Goal: Information Seeking & Learning: Compare options

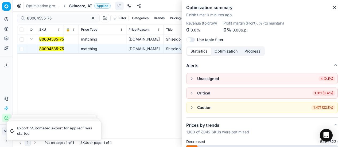
scroll to position [80, 0]
click at [85, 7] on span "Skincare, AT" at bounding box center [80, 5] width 23 height 5
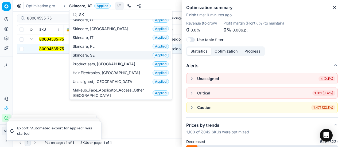
scroll to position [0, 0]
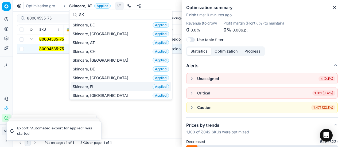
type input "SK"
click at [103, 82] on div "Skincare, FI Applied" at bounding box center [120, 86] width 100 height 9
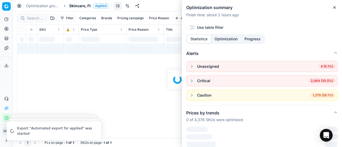
scroll to position [80, 0]
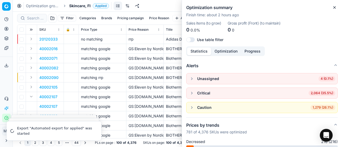
drag, startPoint x: 28, startPoint y: 24, endPoint x: 33, endPoint y: 19, distance: 6.8
click at [29, 23] on div "Filter Categories Brands Pricing campaign Price Reason Add filter Bulk update A…" at bounding box center [177, 18] width 320 height 13
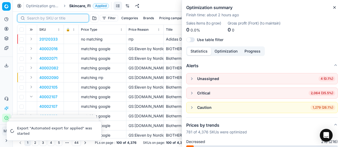
click at [34, 18] on input at bounding box center [56, 17] width 58 height 5
paste input "80060634-1"
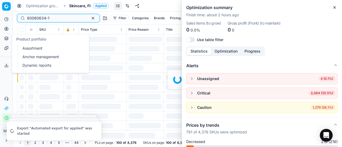
scroll to position [80, 0]
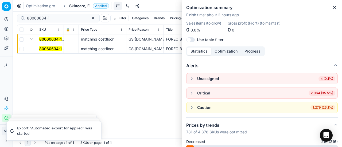
click at [46, 49] on mark "80060634-1" at bounding box center [50, 48] width 22 height 5
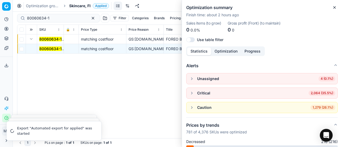
click at [51, 47] on mark "80060634-1" at bounding box center [50, 48] width 22 height 5
click at [335, 6] on icon "button" at bounding box center [334, 7] width 4 height 4
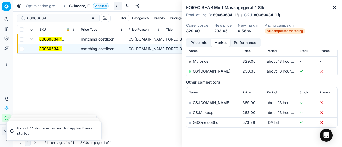
click at [49, 47] on mark "80060634-1" at bounding box center [50, 48] width 22 height 5
click at [199, 41] on button "Price info" at bounding box center [199, 43] width 24 height 8
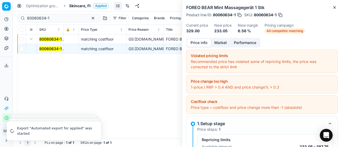
scroll to position [90, 0]
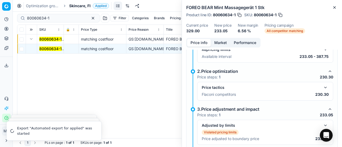
click at [322, 85] on button "button" at bounding box center [325, 87] width 6 height 6
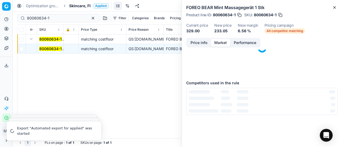
click at [225, 42] on button "Market" at bounding box center [220, 43] width 19 height 8
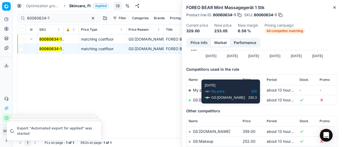
scroll to position [80, 0]
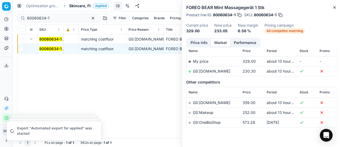
click at [211, 72] on link "GS:[DOMAIN_NAME]" at bounding box center [211, 71] width 37 height 5
drag, startPoint x: 60, startPoint y: 19, endPoint x: 0, endPoint y: 38, distance: 63.2
click at [0, 37] on div "Pricing platform Analytics Pricing Product portfolio Templates Export service 1…" at bounding box center [171, 73] width 342 height 147
paste input "54706"
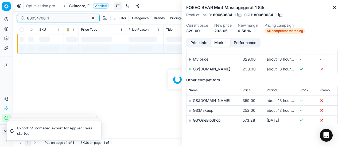
scroll to position [80, 0]
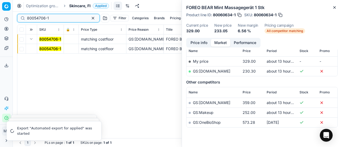
type input "80054706-1"
click at [30, 39] on button "Expand" at bounding box center [31, 39] width 6 height 6
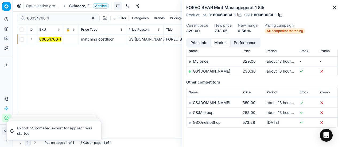
click at [32, 39] on button "Expand" at bounding box center [31, 39] width 6 height 6
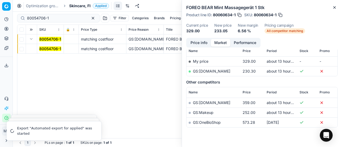
drag, startPoint x: 43, startPoint y: 47, endPoint x: 131, endPoint y: 50, distance: 87.6
click at [44, 47] on mark "80054706-1" at bounding box center [50, 48] width 22 height 5
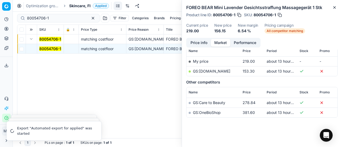
click at [209, 71] on link "GS:[DOMAIN_NAME]" at bounding box center [211, 71] width 37 height 5
click at [78, 3] on span "Skincare, FI" at bounding box center [79, 5] width 21 height 5
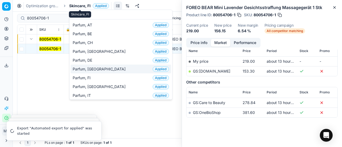
type input "PAR"
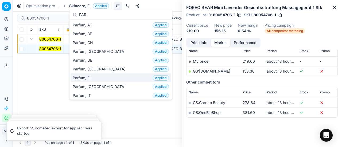
click at [92, 80] on div "Parfum, FI Applied" at bounding box center [120, 77] width 100 height 9
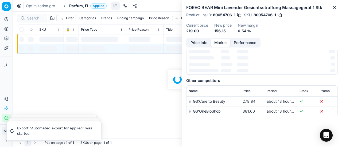
scroll to position [80, 0]
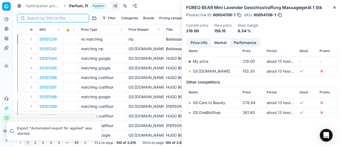
click at [37, 16] on input at bounding box center [56, 17] width 58 height 5
paste input "80075248-75"
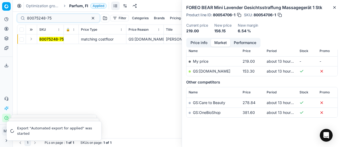
drag, startPoint x: 34, startPoint y: 39, endPoint x: 40, endPoint y: 43, distance: 7.6
click at [34, 39] on button "Expand" at bounding box center [31, 39] width 6 height 6
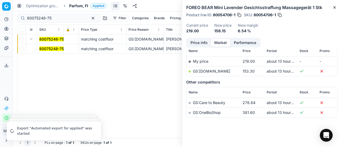
click at [52, 49] on mark "80075248-75" at bounding box center [51, 48] width 25 height 5
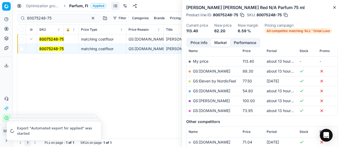
click at [189, 44] on button "Price info" at bounding box center [199, 43] width 24 height 8
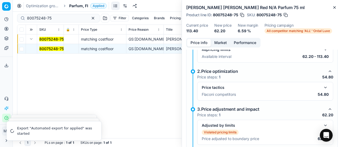
click at [322, 84] on button "button" at bounding box center [325, 87] width 6 height 6
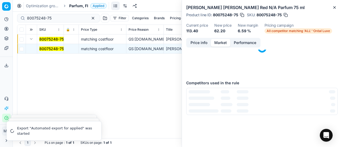
click at [224, 41] on button "Market" at bounding box center [220, 43] width 19 height 8
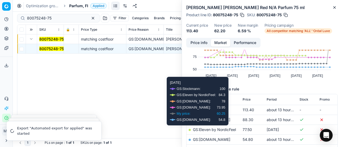
scroll to position [53, 0]
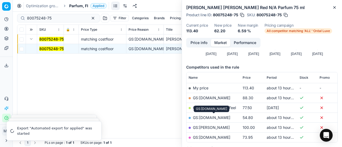
click at [226, 116] on link "GS:[DOMAIN_NAME]" at bounding box center [211, 117] width 37 height 5
click at [74, 5] on span "Parfum, FI" at bounding box center [78, 5] width 19 height 5
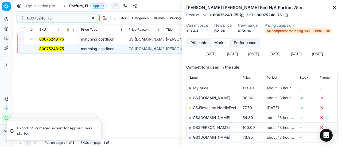
click at [56, 19] on input "80075248-75" at bounding box center [56, 17] width 58 height 5
drag, startPoint x: 3, startPoint y: 18, endPoint x: 0, endPoint y: 13, distance: 6.0
click at [0, 13] on div "Pricing platform Analytics Pricing Product portfolio Templates Export service 1…" at bounding box center [171, 73] width 342 height 147
paste input "07153"
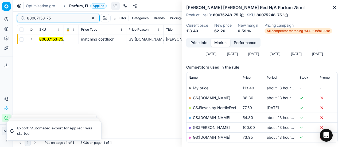
type input "80007153-75"
click at [30, 38] on button "Expand" at bounding box center [31, 39] width 6 height 6
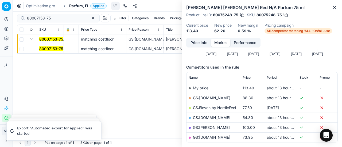
click at [51, 51] on td "80007153-75" at bounding box center [50, 49] width 27 height 10
click at [51, 48] on mark "80007153-75" at bounding box center [51, 48] width 24 height 5
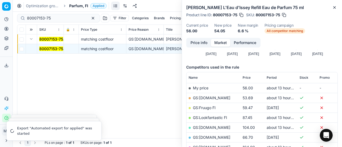
click at [207, 44] on button "Price info" at bounding box center [199, 43] width 24 height 8
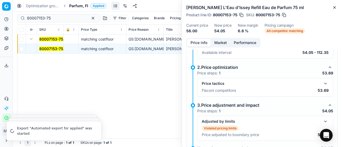
click at [323, 82] on button "button" at bounding box center [325, 83] width 6 height 6
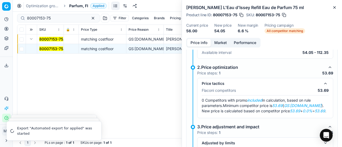
click at [216, 41] on button "Market" at bounding box center [220, 43] width 19 height 8
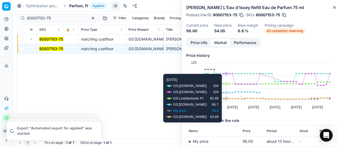
scroll to position [53, 0]
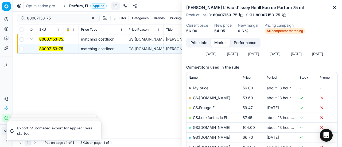
click at [210, 98] on link "GS:[DOMAIN_NAME]" at bounding box center [211, 98] width 37 height 5
click at [75, 6] on span "Parfum, FI" at bounding box center [78, 5] width 19 height 5
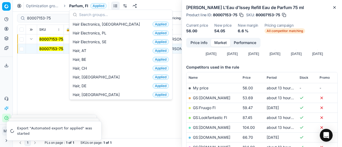
scroll to position [107, 0]
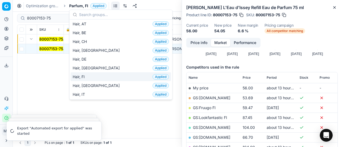
click at [97, 73] on div "Hair, FI Applied" at bounding box center [120, 76] width 100 height 9
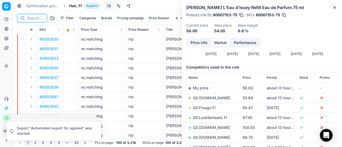
click at [38, 17] on input at bounding box center [35, 17] width 17 height 5
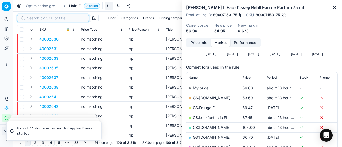
paste input "80021838-1000"
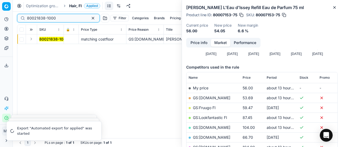
type input "80021838-1000"
click at [32, 39] on button "Expand" at bounding box center [31, 39] width 6 height 6
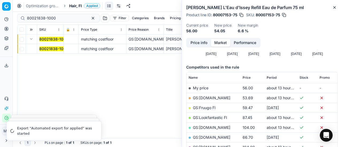
click at [57, 49] on mark "80021838-1000" at bounding box center [53, 48] width 29 height 5
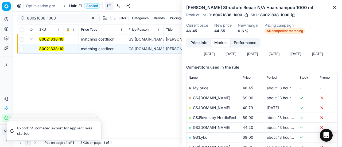
click at [198, 43] on button "Price info" at bounding box center [199, 43] width 24 height 8
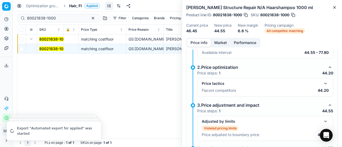
click at [322, 81] on button "button" at bounding box center [325, 83] width 6 height 6
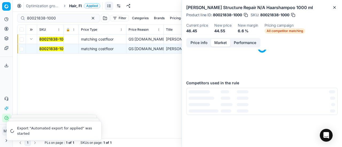
click at [223, 41] on button "Market" at bounding box center [220, 43] width 19 height 8
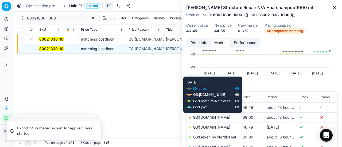
scroll to position [53, 0]
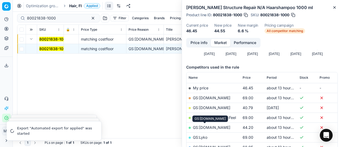
click at [203, 129] on link "GS:[DOMAIN_NAME]" at bounding box center [211, 127] width 37 height 5
click at [73, 4] on span "Hair, FI" at bounding box center [75, 5] width 13 height 5
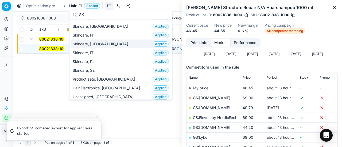
scroll to position [40, 0]
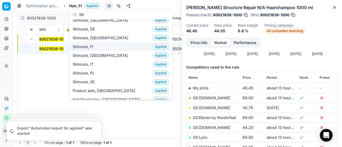
type input "SK"
click at [100, 45] on div "Skincare, FI Applied" at bounding box center [120, 46] width 100 height 9
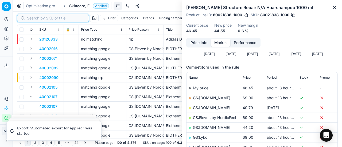
click at [34, 17] on input at bounding box center [56, 17] width 58 height 5
paste input "80063759-30"
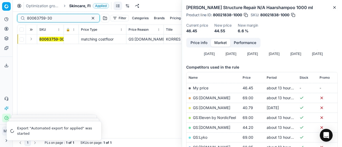
type input "80063759-30"
click at [29, 40] on button "Expand" at bounding box center [31, 39] width 6 height 6
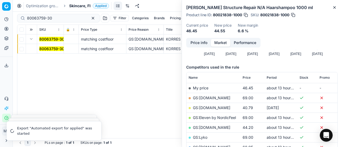
drag, startPoint x: 53, startPoint y: 47, endPoint x: 128, endPoint y: 49, distance: 75.0
click at [53, 47] on mark "80063759-30" at bounding box center [51, 48] width 25 height 5
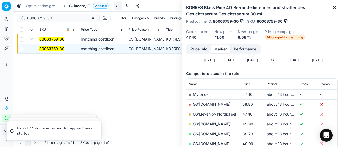
click at [193, 48] on button "Price info" at bounding box center [199, 49] width 24 height 8
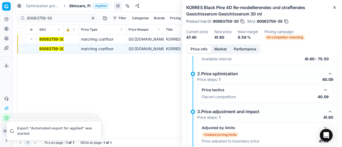
click at [324, 90] on button "button" at bounding box center [325, 90] width 6 height 6
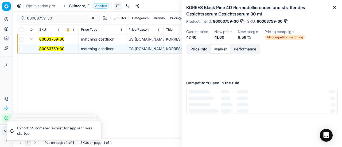
click at [224, 49] on button "Market" at bounding box center [220, 49] width 19 height 8
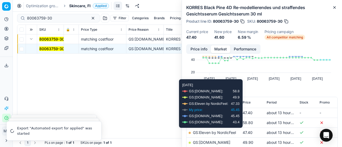
scroll to position [53, 0]
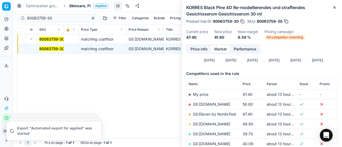
click at [210, 144] on link "GS:[DOMAIN_NAME]" at bounding box center [211, 143] width 37 height 5
click at [76, 4] on span "Skincare, FI" at bounding box center [79, 5] width 21 height 5
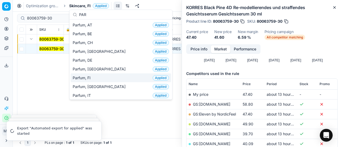
type input "PAR"
click at [97, 78] on div "Parfum, FI Applied" at bounding box center [120, 77] width 100 height 9
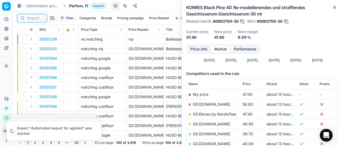
click at [34, 19] on input at bounding box center [35, 17] width 17 height 5
paste input "90001699-0002405"
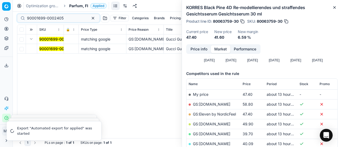
click at [53, 51] on span "90001699-0002405" at bounding box center [57, 48] width 37 height 5
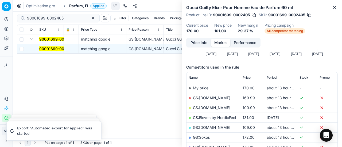
click at [193, 40] on button "Price info" at bounding box center [199, 43] width 24 height 8
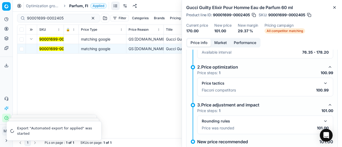
click at [322, 84] on button "button" at bounding box center [325, 83] width 6 height 6
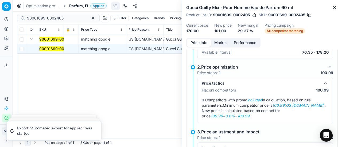
click at [217, 42] on button "Market" at bounding box center [220, 43] width 19 height 8
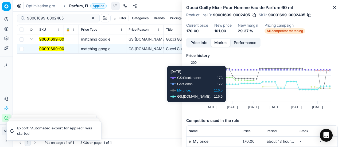
scroll to position [53, 0]
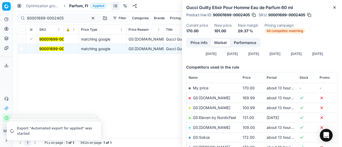
click at [211, 107] on link "GS:[DOMAIN_NAME]" at bounding box center [211, 107] width 37 height 5
drag, startPoint x: 70, startPoint y: 18, endPoint x: 0, endPoint y: 17, distance: 70.0
click at [0, 16] on div "Pricing platform Analytics Pricing Product portfolio Templates Export service 1…" at bounding box center [171, 73] width 342 height 147
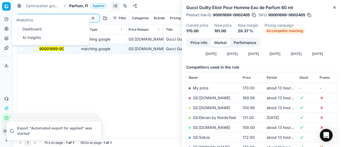
paste input "11079-0017551"
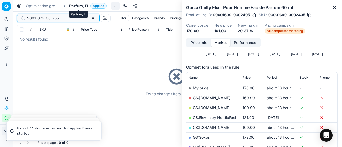
type input "90011079-0017551"
click at [78, 7] on span "Parfum, FI" at bounding box center [78, 5] width 19 height 5
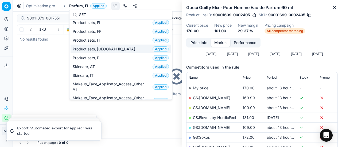
scroll to position [11, 0]
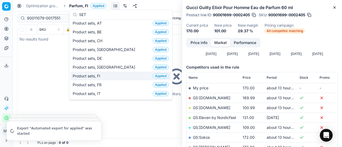
type input "SET"
click at [107, 73] on div "Product sets, FI Applied" at bounding box center [120, 76] width 100 height 9
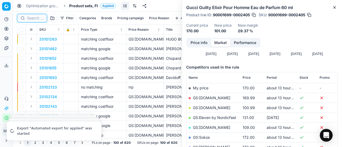
click at [31, 17] on input at bounding box center [35, 17] width 17 height 5
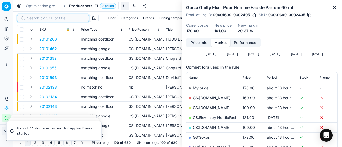
paste input "90011079-0017551"
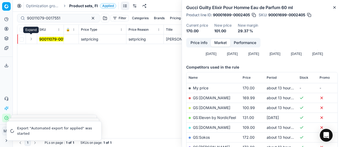
click at [31, 40] on button "Expand" at bounding box center [31, 39] width 6 height 6
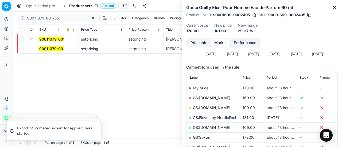
click at [48, 46] on mark "90011079-0017551" at bounding box center [55, 48] width 33 height 5
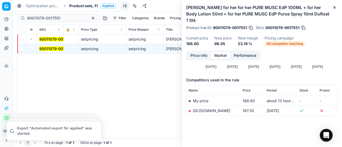
drag, startPoint x: 196, startPoint y: 52, endPoint x: 341, endPoint y: 99, distance: 153.3
click at [196, 52] on button "Price info" at bounding box center [199, 56] width 24 height 8
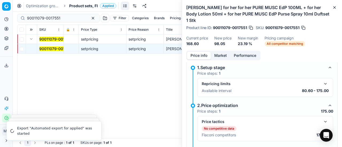
click at [322, 120] on button "button" at bounding box center [325, 122] width 6 height 6
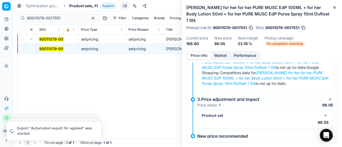
scroll to position [129, 0]
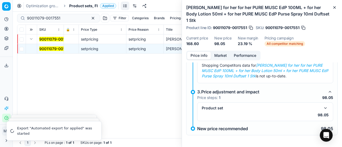
click at [322, 107] on button "button" at bounding box center [325, 108] width 6 height 6
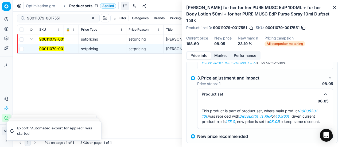
scroll to position [151, 0]
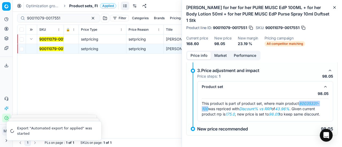
drag, startPoint x: 301, startPoint y: 103, endPoint x: 207, endPoint y: 109, distance: 93.6
click at [207, 109] on em "80035331-100" at bounding box center [260, 106] width 117 height 10
copy em "80035331-100"
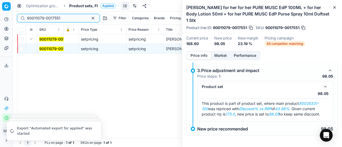
drag, startPoint x: 62, startPoint y: 18, endPoint x: 0, endPoint y: 17, distance: 61.7
click at [0, 17] on div "Pricing platform Analytics Pricing Product portfolio Templates Export service 1…" at bounding box center [171, 73] width 342 height 147
paste input "80035331-100"
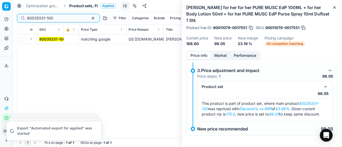
type input "80035331-100"
click at [33, 41] on button "Expand" at bounding box center [31, 39] width 6 height 6
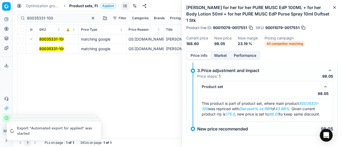
click at [57, 49] on mark "80035331-100" at bounding box center [52, 48] width 26 height 5
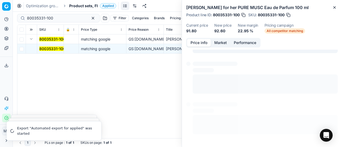
scroll to position [42, 0]
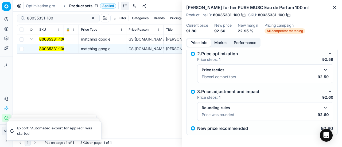
click at [323, 70] on button "button" at bounding box center [325, 70] width 6 height 6
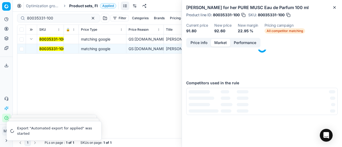
drag, startPoint x: 224, startPoint y: 42, endPoint x: 225, endPoint y: 66, distance: 23.2
click at [225, 42] on button "Market" at bounding box center [220, 43] width 19 height 8
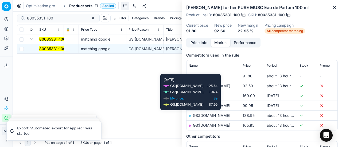
scroll to position [80, 0]
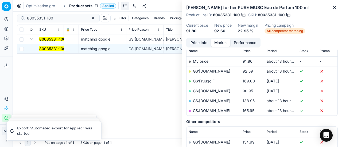
click at [212, 70] on link "GS:[DOMAIN_NAME]" at bounding box center [211, 71] width 37 height 5
click at [85, 3] on span "Product sets, FI" at bounding box center [83, 5] width 29 height 5
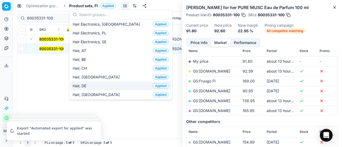
scroll to position [107, 0]
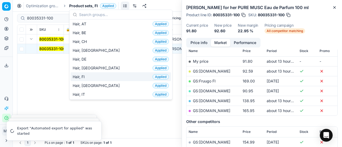
click at [97, 74] on div "Hair, FI Applied" at bounding box center [120, 76] width 100 height 9
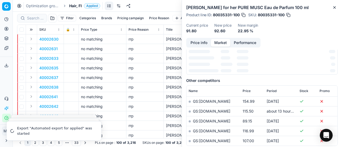
scroll to position [80, 0]
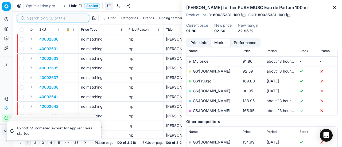
click at [38, 19] on input at bounding box center [56, 17] width 58 height 5
paste input "90012626-0019891"
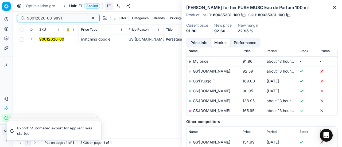
type input "90012626-0019891"
click at [33, 39] on button "Expand" at bounding box center [31, 39] width 6 height 6
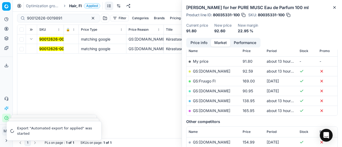
click at [50, 48] on mark "90012626-0019891" at bounding box center [56, 48] width 35 height 5
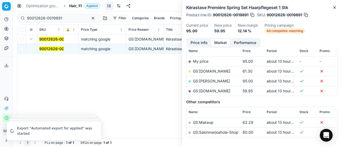
click at [206, 43] on button "Price info" at bounding box center [199, 43] width 24 height 8
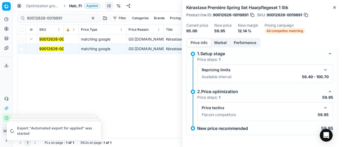
click at [322, 107] on button "button" at bounding box center [325, 108] width 6 height 6
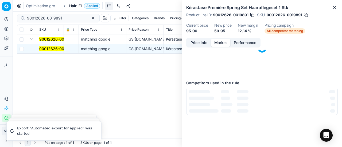
click at [218, 42] on button "Market" at bounding box center [220, 43] width 19 height 8
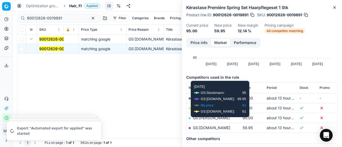
scroll to position [80, 0]
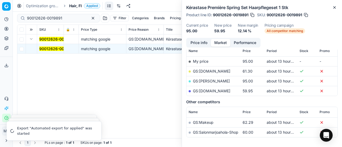
click at [214, 89] on link "GS:[DOMAIN_NAME]" at bounding box center [211, 91] width 37 height 5
click at [79, 4] on span "Hair, FI" at bounding box center [75, 5] width 13 height 5
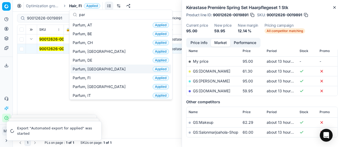
type input "par"
click at [101, 68] on div "Parfum, DK Applied" at bounding box center [120, 69] width 100 height 9
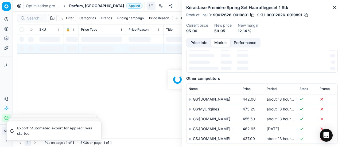
scroll to position [80, 0]
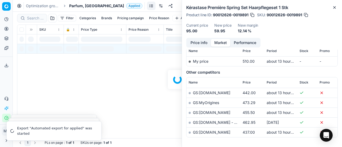
click at [36, 17] on div at bounding box center [177, 79] width 329 height 135
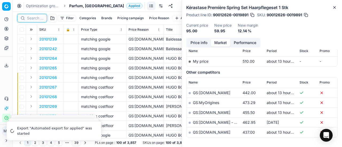
click at [34, 18] on input at bounding box center [35, 17] width 17 height 5
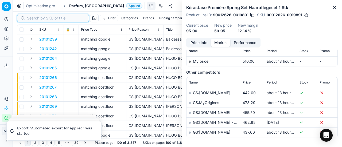
paste input "80010177-50"
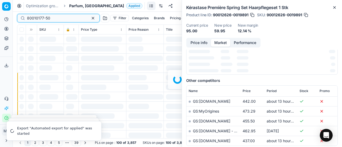
scroll to position [80, 0]
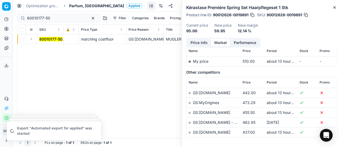
click at [29, 41] on button "Expand" at bounding box center [31, 39] width 6 height 6
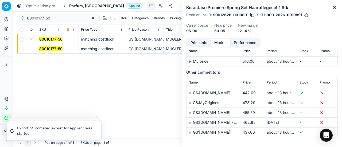
click at [46, 47] on mark "80010177-50" at bounding box center [50, 48] width 23 height 5
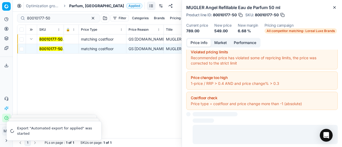
click at [201, 42] on button "Price info" at bounding box center [199, 43] width 24 height 8
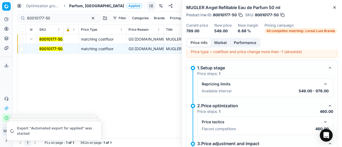
scroll to position [84, 0]
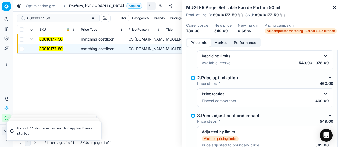
click at [322, 95] on button "button" at bounding box center [325, 94] width 6 height 6
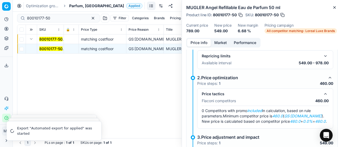
click at [218, 42] on button "Market" at bounding box center [220, 43] width 19 height 8
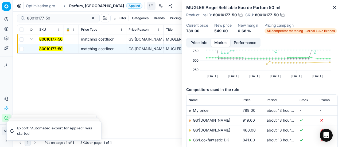
scroll to position [80, 0]
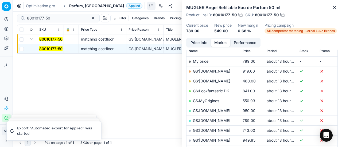
click at [220, 80] on link "GS:[DOMAIN_NAME]" at bounding box center [211, 81] width 37 height 5
drag, startPoint x: 65, startPoint y: 19, endPoint x: 0, endPoint y: 10, distance: 65.2
click at [0, 10] on div "Pricing platform Analytics Pricing Product portfolio Templates Export service 1…" at bounding box center [171, 73] width 342 height 147
paste input "70873-3"
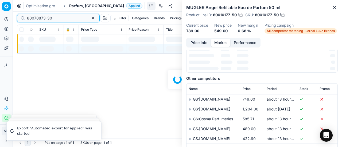
scroll to position [80, 0]
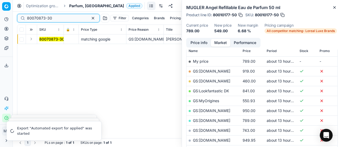
type input "80070873-30"
drag, startPoint x: 32, startPoint y: 38, endPoint x: 36, endPoint y: 41, distance: 5.3
click at [32, 38] on button "Expand" at bounding box center [31, 39] width 6 height 6
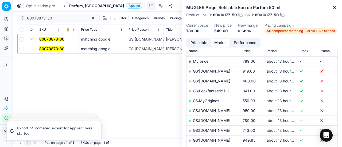
click at [46, 46] on mark "80070873-30" at bounding box center [51, 48] width 25 height 5
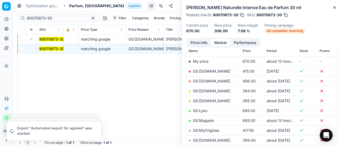
click at [203, 41] on button "Price info" at bounding box center [199, 43] width 24 height 8
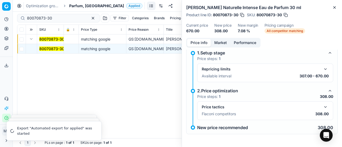
scroll to position [24, 0]
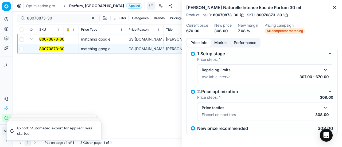
click at [323, 108] on button "button" at bounding box center [325, 108] width 6 height 6
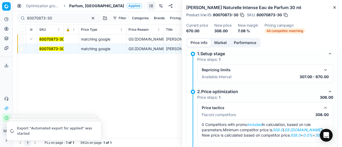
click at [214, 44] on button "Market" at bounding box center [220, 43] width 19 height 8
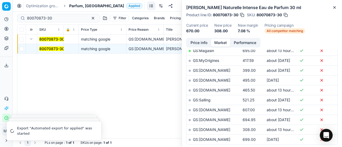
scroll to position [159, 0]
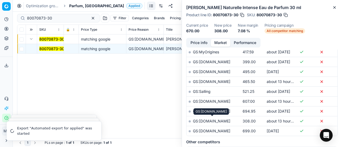
click at [223, 120] on link "GS:[DOMAIN_NAME]" at bounding box center [211, 121] width 37 height 5
click at [75, 5] on span "Parfum, [GEOGRAPHIC_DATA]" at bounding box center [96, 5] width 55 height 5
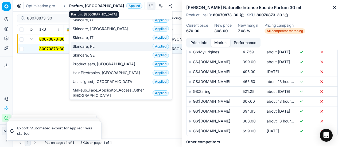
scroll to position [0, 0]
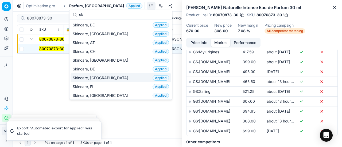
type input "sk"
click at [105, 74] on div "Skincare, DK Applied" at bounding box center [120, 77] width 100 height 9
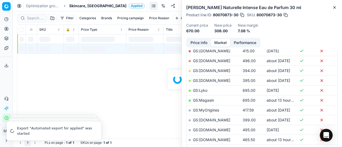
scroll to position [159, 0]
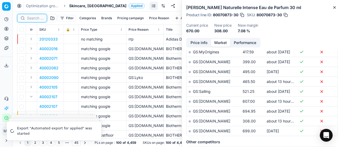
click at [36, 18] on input at bounding box center [35, 17] width 17 height 5
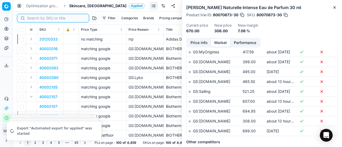
paste input "90003606-0005302"
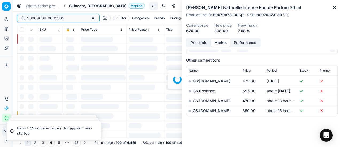
scroll to position [159, 0]
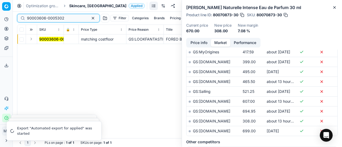
type input "90003606-0005302"
click at [32, 39] on button "Expand" at bounding box center [31, 39] width 6 height 6
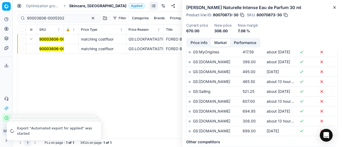
click at [48, 48] on mark "90003606-0005302" at bounding box center [57, 48] width 37 height 5
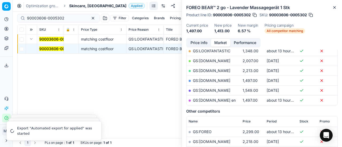
scroll to position [141, 0]
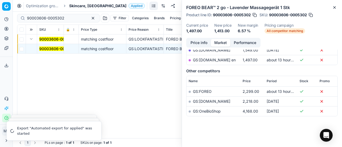
drag, startPoint x: 194, startPoint y: 44, endPoint x: 199, endPoint y: 47, distance: 6.6
click at [194, 44] on button "Price info" at bounding box center [199, 43] width 24 height 8
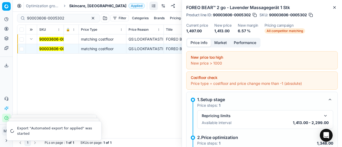
scroll to position [77, 0]
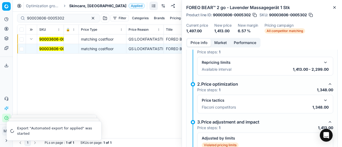
click at [322, 101] on button "button" at bounding box center [325, 100] width 6 height 6
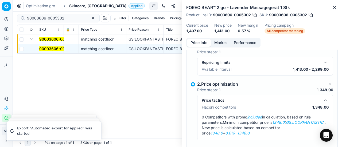
click at [222, 42] on button "Market" at bounding box center [220, 43] width 19 height 8
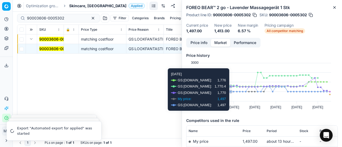
scroll to position [53, 0]
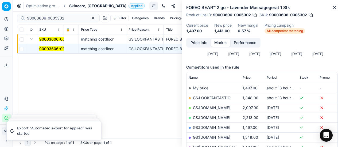
click at [218, 97] on link "GS:LOOKFANTASTIC" at bounding box center [211, 98] width 37 height 5
click at [80, 6] on span "Skincare, [GEOGRAPHIC_DATA]" at bounding box center [97, 5] width 57 height 5
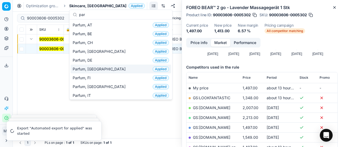
type input "par"
click at [99, 69] on div "Parfum, DK Applied" at bounding box center [120, 69] width 100 height 9
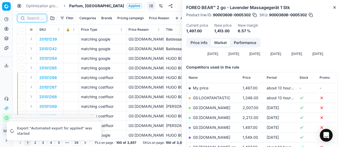
click at [36, 18] on input at bounding box center [35, 17] width 17 height 5
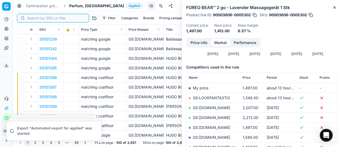
paste input "80012797-50"
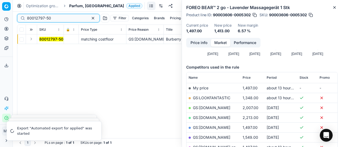
type input "80012797-50"
click at [32, 39] on button "Expand" at bounding box center [31, 39] width 6 height 6
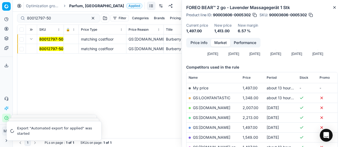
click at [52, 46] on td "80012797-50" at bounding box center [50, 49] width 27 height 10
click at [55, 48] on mark "80012797-50" at bounding box center [51, 48] width 24 height 5
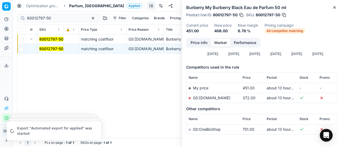
click at [198, 42] on button "Price info" at bounding box center [199, 43] width 24 height 8
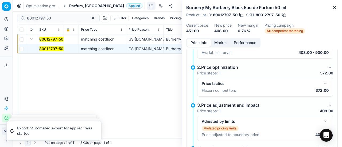
click at [322, 85] on button "button" at bounding box center [325, 83] width 6 height 6
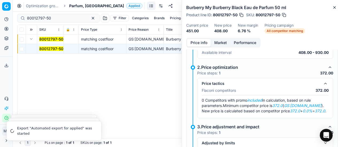
scroll to position [0, 0]
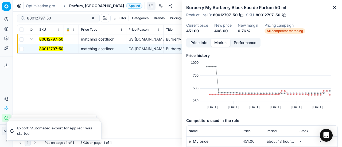
drag, startPoint x: 212, startPoint y: 45, endPoint x: 217, endPoint y: 49, distance: 6.6
click at [216, 44] on button "Market" at bounding box center [220, 43] width 19 height 8
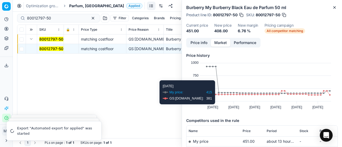
scroll to position [53, 0]
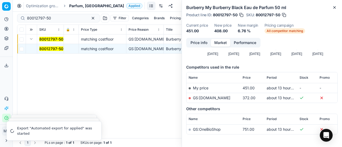
click at [222, 99] on link "GS:[DOMAIN_NAME]" at bounding box center [211, 98] width 37 height 5
click at [75, 7] on span "Parfum, [GEOGRAPHIC_DATA]" at bounding box center [96, 5] width 55 height 5
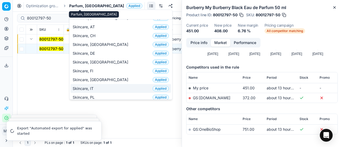
scroll to position [0, 0]
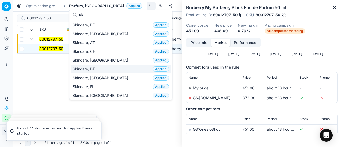
type input "sk"
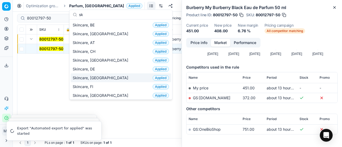
click at [97, 77] on span "Skincare, [GEOGRAPHIC_DATA]" at bounding box center [102, 77] width 58 height 5
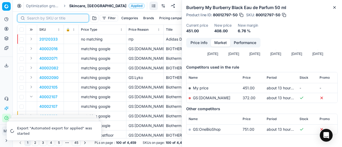
click at [40, 17] on input at bounding box center [56, 17] width 58 height 5
paste input "90012181-0019230"
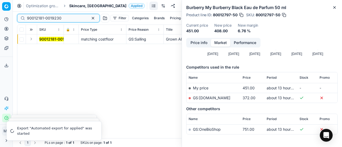
type input "90012181-0019230"
click at [32, 40] on button "Expand" at bounding box center [31, 39] width 6 height 6
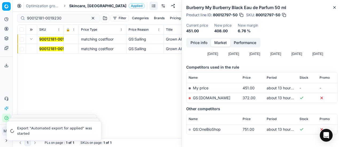
click at [57, 49] on mark "90012181-0019230" at bounding box center [56, 48] width 34 height 5
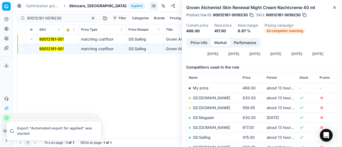
click at [192, 45] on button "Price info" at bounding box center [199, 43] width 24 height 8
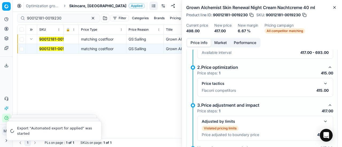
scroll to position [93, 0]
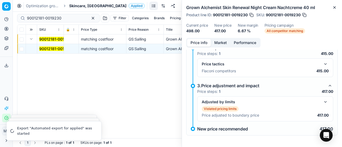
click at [325, 67] on div "Price tactics Flaconi competitors 415.00" at bounding box center [265, 67] width 136 height 19
click at [322, 64] on button "button" at bounding box center [325, 64] width 6 height 6
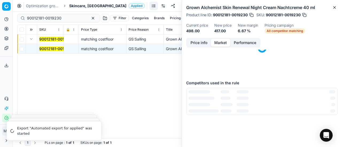
click at [219, 42] on button "Market" at bounding box center [220, 43] width 19 height 8
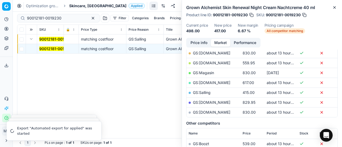
scroll to position [107, 0]
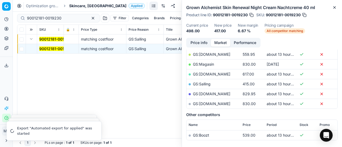
click at [208, 82] on link "GS:Salling" at bounding box center [202, 84] width 18 height 5
click at [80, 5] on span "Skincare, [GEOGRAPHIC_DATA]" at bounding box center [97, 5] width 57 height 5
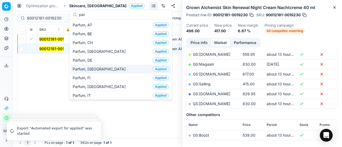
type input "par"
click at [96, 71] on div "Parfum, DK Applied" at bounding box center [120, 69] width 100 height 9
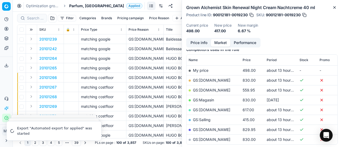
scroll to position [107, 0]
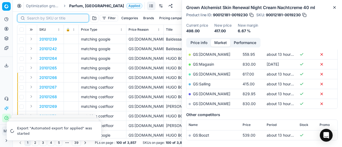
click at [37, 20] on input at bounding box center [56, 17] width 58 height 5
paste input "80063214-150"
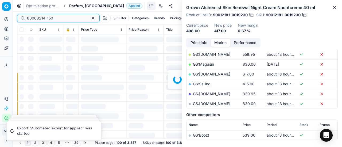
scroll to position [107, 0]
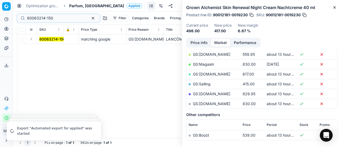
click at [33, 40] on button "Expand" at bounding box center [31, 39] width 6 height 6
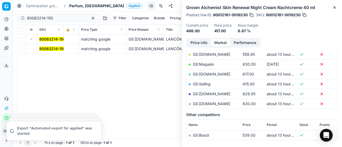
click at [48, 48] on mark "80063214-150" at bounding box center [52, 48] width 26 height 5
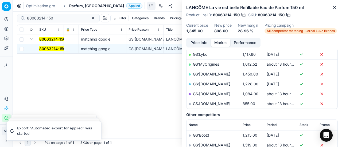
click at [194, 43] on button "Price info" at bounding box center [199, 43] width 24 height 8
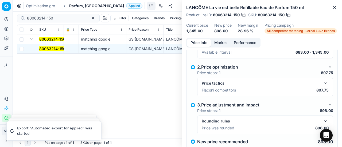
scroll to position [42, 0]
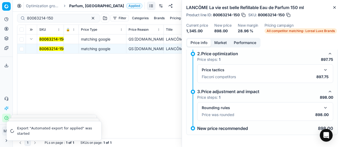
click at [322, 69] on button "button" at bounding box center [325, 70] width 6 height 6
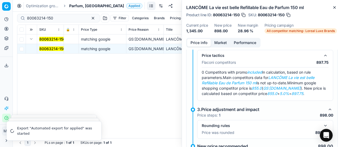
scroll to position [68, 0]
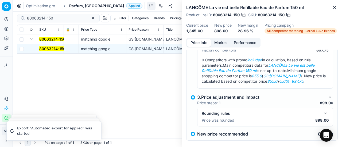
click at [223, 44] on button "Market" at bounding box center [220, 43] width 19 height 8
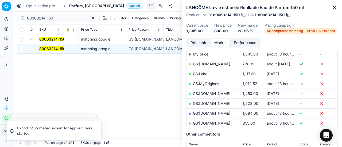
scroll to position [107, 0]
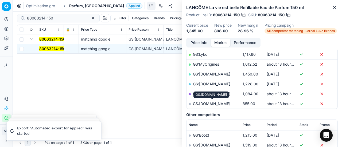
click at [211, 103] on link "GS:[DOMAIN_NAME]" at bounding box center [211, 103] width 37 height 5
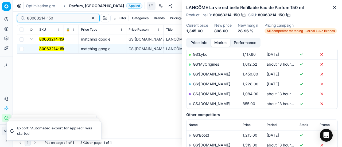
drag, startPoint x: 60, startPoint y: 20, endPoint x: 1, endPoint y: 15, distance: 59.7
click at [0, 15] on div "Pricing platform Analytics Pricing Product portfolio Templates Export service 1…" at bounding box center [171, 73] width 342 height 147
paste input "53767-10"
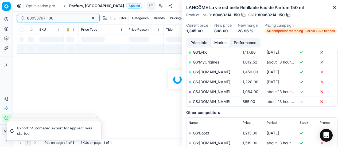
scroll to position [107, 0]
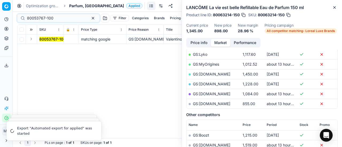
click at [33, 39] on button "Expand" at bounding box center [31, 39] width 6 height 6
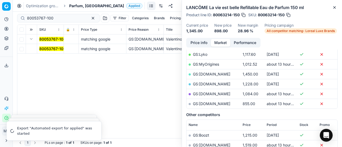
click at [46, 50] on mark "80053767-100" at bounding box center [52, 48] width 26 height 5
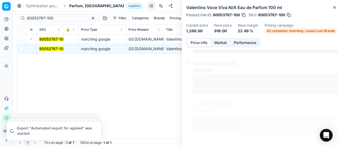
click at [196, 43] on button "Price info" at bounding box center [199, 43] width 24 height 8
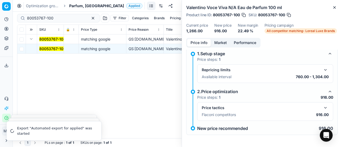
click at [322, 106] on button "button" at bounding box center [325, 108] width 6 height 6
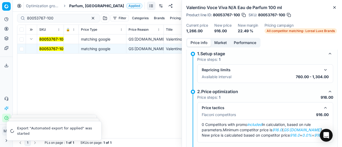
click at [220, 44] on button "Market" at bounding box center [220, 43] width 19 height 8
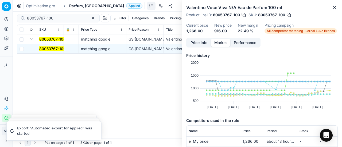
scroll to position [53, 0]
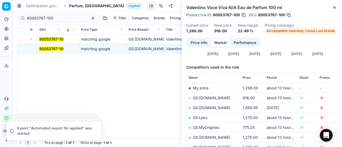
click at [223, 97] on link "GS:[DOMAIN_NAME]" at bounding box center [211, 98] width 37 height 5
drag, startPoint x: 64, startPoint y: 17, endPoint x: 0, endPoint y: 19, distance: 63.8
click at [0, 18] on div "Pricing platform Analytics Pricing Product portfolio Templates Export service 1…" at bounding box center [171, 73] width 342 height 147
paste input "09947-75"
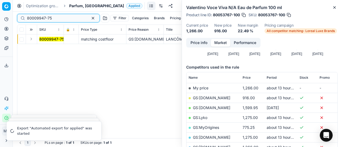
type input "80009947-75"
click at [32, 40] on button "Expand" at bounding box center [31, 39] width 6 height 6
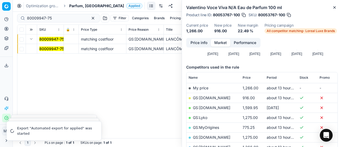
click at [50, 51] on mark "80009947-75" at bounding box center [51, 48] width 25 height 5
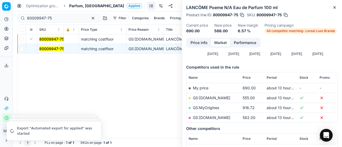
click at [198, 45] on button "Price info" at bounding box center [199, 43] width 24 height 8
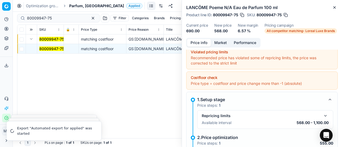
scroll to position [57, 0]
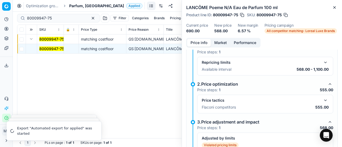
click at [322, 98] on button "button" at bounding box center [325, 100] width 6 height 6
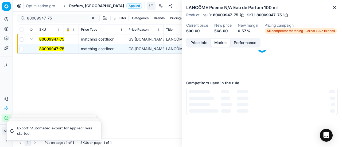
click at [222, 45] on button "Market" at bounding box center [220, 43] width 19 height 8
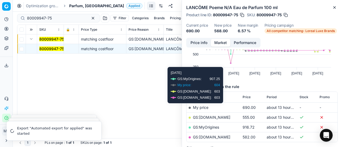
scroll to position [53, 0]
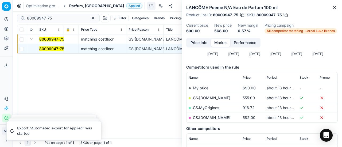
click at [227, 97] on link "GS:[DOMAIN_NAME]" at bounding box center [211, 98] width 37 height 5
click at [80, 5] on span "Parfum, [GEOGRAPHIC_DATA]" at bounding box center [96, 5] width 55 height 5
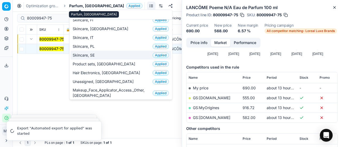
scroll to position [0, 0]
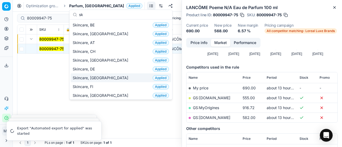
type input "sk"
click at [106, 77] on div "Skincare, DK Applied" at bounding box center [120, 77] width 100 height 9
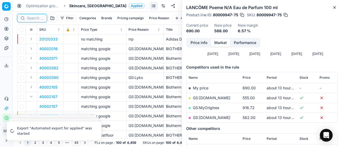
click at [35, 20] on input at bounding box center [35, 17] width 17 height 5
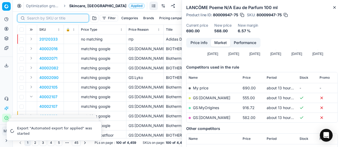
paste input "90011195-0017714"
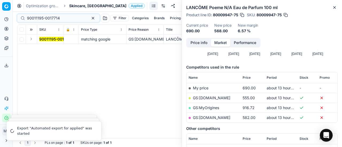
click at [30, 38] on button "Expand" at bounding box center [31, 39] width 6 height 6
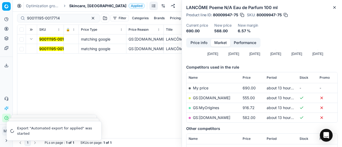
click at [46, 47] on mark "90011195-0017714" at bounding box center [55, 48] width 33 height 5
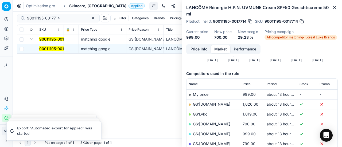
click at [190, 52] on button "Price info" at bounding box center [199, 49] width 24 height 8
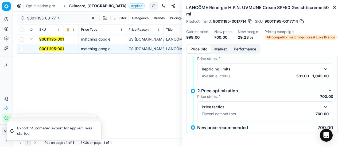
scroll to position [10, 0]
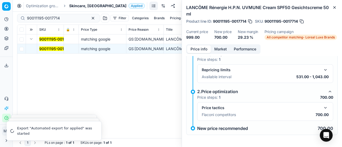
drag, startPoint x: 320, startPoint y: 106, endPoint x: 274, endPoint y: 80, distance: 52.7
click at [322, 106] on button "button" at bounding box center [325, 108] width 6 height 6
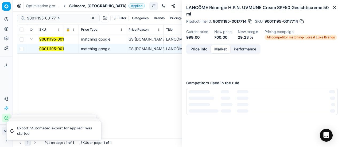
click at [224, 49] on button "Market" at bounding box center [220, 49] width 19 height 8
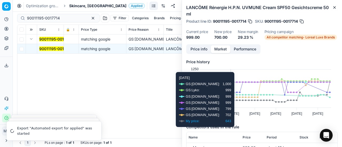
scroll to position [53, 0]
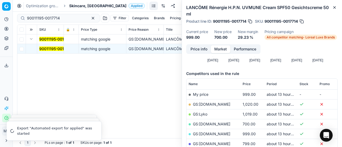
click at [209, 123] on link "GS:[DOMAIN_NAME]" at bounding box center [211, 124] width 37 height 5
drag, startPoint x: 61, startPoint y: 19, endPoint x: 0, endPoint y: 19, distance: 60.6
click at [0, 19] on div "Pricing platform Analytics Pricing Product portfolio Templates Export service 1…" at bounding box center [171, 73] width 342 height 147
paste input "00860-0001105"
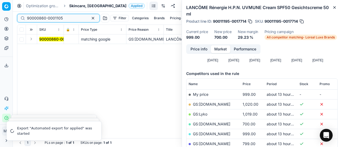
type input "90000860-0001105"
drag, startPoint x: 32, startPoint y: 40, endPoint x: 36, endPoint y: 42, distance: 4.9
click at [32, 40] on button "Expand" at bounding box center [31, 39] width 6 height 6
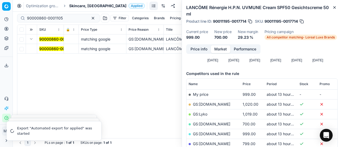
click at [47, 50] on mark "90000860-0001105" at bounding box center [57, 48] width 36 height 5
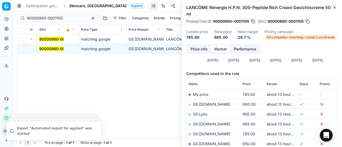
click at [198, 50] on button "Price info" at bounding box center [199, 49] width 24 height 8
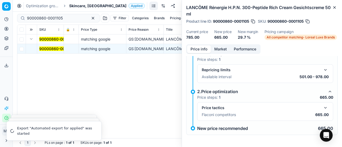
click at [322, 109] on button "button" at bounding box center [325, 108] width 6 height 6
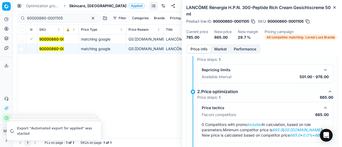
click at [218, 48] on button "Market" at bounding box center [220, 49] width 19 height 8
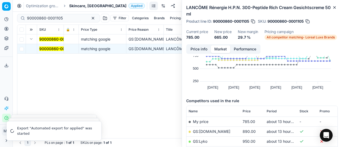
scroll to position [53, 0]
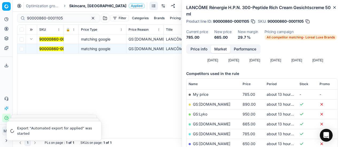
click at [215, 124] on link "GS:[DOMAIN_NAME]" at bounding box center [211, 124] width 37 height 5
click at [79, 6] on span "Skincare, [GEOGRAPHIC_DATA]" at bounding box center [97, 5] width 57 height 5
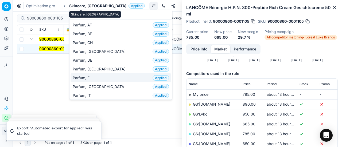
type input "par"
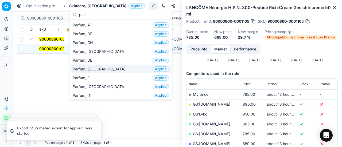
click at [103, 70] on div "Parfum, DK Applied" at bounding box center [120, 69] width 100 height 9
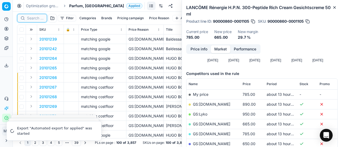
click at [34, 18] on input at bounding box center [35, 17] width 17 height 5
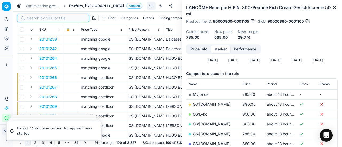
paste input "80067292-100"
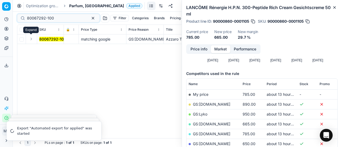
click at [33, 37] on button "Expand" at bounding box center [31, 39] width 6 height 6
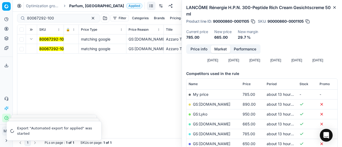
click at [55, 51] on span "80067292-100" at bounding box center [52, 48] width 27 height 5
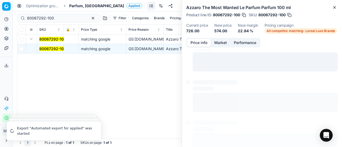
click at [195, 42] on button "Price info" at bounding box center [199, 43] width 24 height 8
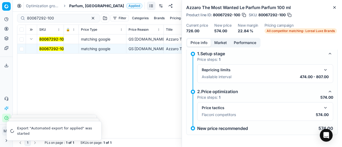
click at [322, 106] on button "button" at bounding box center [325, 108] width 6 height 6
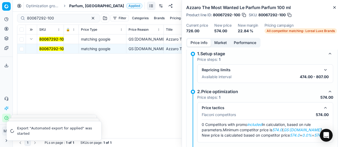
click at [213, 38] on div "Price info Market Performance" at bounding box center [223, 43] width 74 height 10
click at [217, 41] on button "Market" at bounding box center [220, 43] width 19 height 8
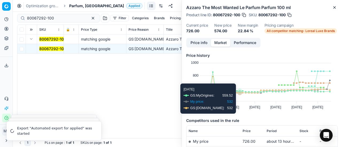
scroll to position [80, 0]
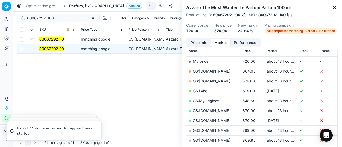
click at [220, 81] on link "GS:[DOMAIN_NAME]" at bounding box center [211, 81] width 37 height 5
drag, startPoint x: 67, startPoint y: 18, endPoint x: 0, endPoint y: 11, distance: 67.1
click at [0, 9] on div "Pricing platform Analytics Pricing Product portfolio Templates Export service 1…" at bounding box center [171, 73] width 342 height 147
paste input "07213-5"
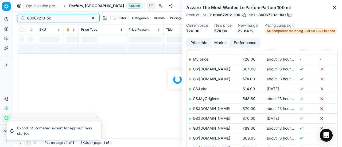
scroll to position [80, 0]
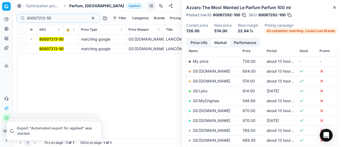
click at [60, 49] on mark "80007213-50" at bounding box center [51, 48] width 24 height 5
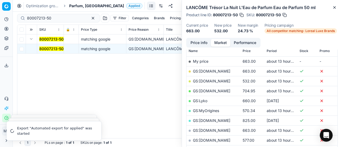
click at [192, 41] on button "Price info" at bounding box center [199, 43] width 24 height 8
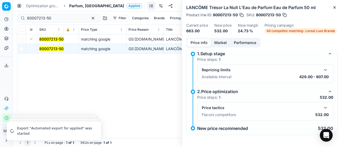
click at [322, 106] on button "button" at bounding box center [325, 108] width 6 height 6
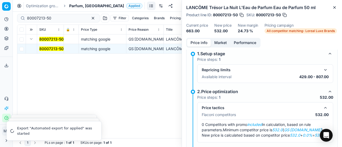
click at [218, 44] on button "Market" at bounding box center [220, 43] width 19 height 8
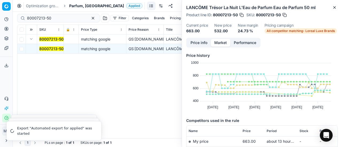
scroll to position [53, 0]
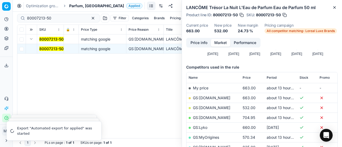
click at [227, 107] on link "GS:[DOMAIN_NAME]" at bounding box center [211, 107] width 37 height 5
drag, startPoint x: 61, startPoint y: 20, endPoint x: 0, endPoint y: 27, distance: 61.4
click at [0, 24] on div "Pricing platform Analytics Pricing Product portfolio Templates Export service 1…" at bounding box center [171, 73] width 342 height 147
paste input "66034-3"
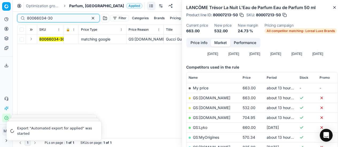
type input "80066034-30"
click at [33, 40] on button "Expand" at bounding box center [31, 39] width 6 height 6
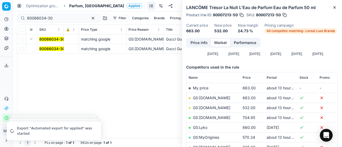
click at [52, 49] on mark "80066034-30" at bounding box center [52, 48] width 26 height 5
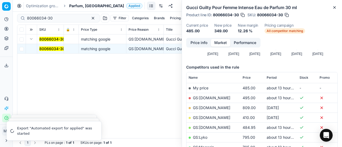
click at [199, 42] on button "Price info" at bounding box center [199, 43] width 24 height 8
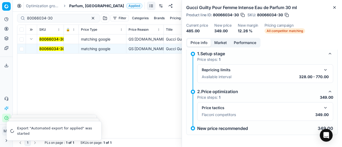
click at [322, 105] on button "button" at bounding box center [325, 108] width 6 height 6
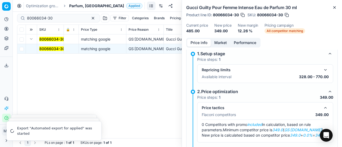
drag, startPoint x: 210, startPoint y: 46, endPoint x: 213, endPoint y: 46, distance: 3.2
click at [210, 46] on button "Price info" at bounding box center [199, 43] width 24 height 8
click at [215, 45] on button "Market" at bounding box center [220, 43] width 19 height 8
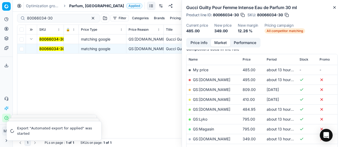
scroll to position [80, 0]
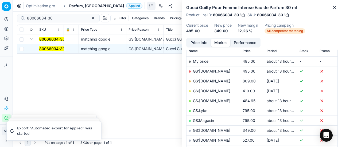
click at [214, 129] on link "GS:[DOMAIN_NAME]" at bounding box center [211, 130] width 37 height 5
click at [76, 7] on span "Parfum, [GEOGRAPHIC_DATA]" at bounding box center [96, 5] width 55 height 5
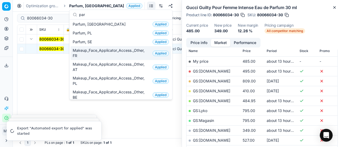
type input "par"
click at [101, 40] on div "Parfum, SE Applied" at bounding box center [120, 41] width 100 height 9
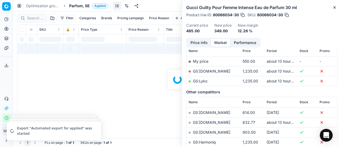
scroll to position [80, 0]
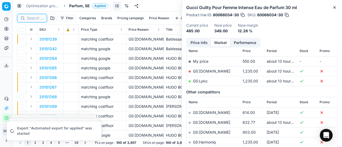
click at [39, 19] on input at bounding box center [35, 17] width 17 height 5
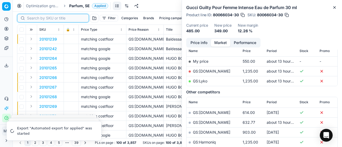
paste input "80060854-90"
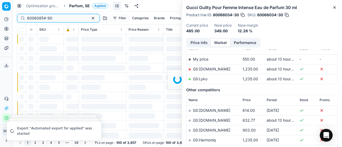
scroll to position [80, 0]
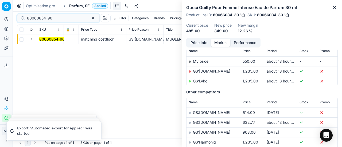
click at [31, 40] on button "Expand" at bounding box center [31, 39] width 6 height 6
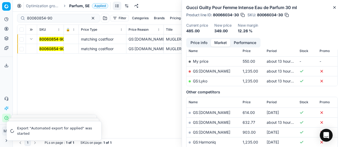
click at [57, 47] on mark "80060854-90" at bounding box center [51, 48] width 25 height 5
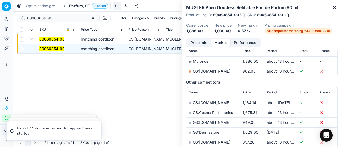
click at [204, 43] on button "Price info" at bounding box center [199, 43] width 24 height 8
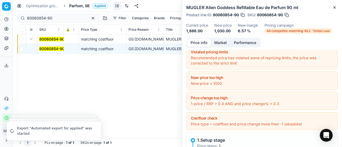
scroll to position [84, 0]
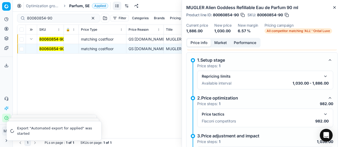
click at [322, 113] on button "button" at bounding box center [325, 114] width 6 height 6
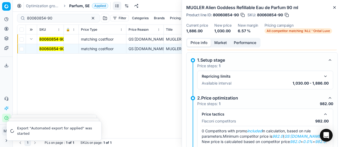
scroll to position [161, 0]
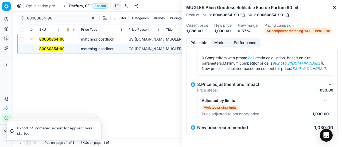
drag, startPoint x: 223, startPoint y: 39, endPoint x: 225, endPoint y: 46, distance: 6.8
click at [223, 40] on button "Market" at bounding box center [220, 43] width 19 height 8
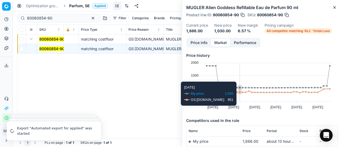
scroll to position [53, 0]
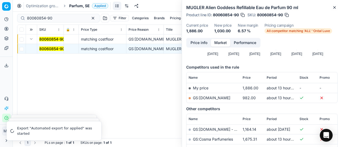
click at [219, 99] on link "GS:[DOMAIN_NAME]" at bounding box center [211, 98] width 37 height 5
drag, startPoint x: 70, startPoint y: 18, endPoint x: 0, endPoint y: 18, distance: 70.5
click at [0, 18] on div "Pricing platform Analytics Pricing Product portfolio Templates Export service 1…" at bounding box center [171, 73] width 342 height 147
paste input "10177-5"
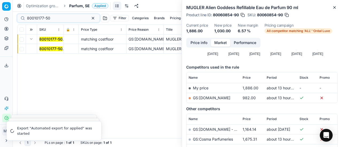
click at [30, 40] on button "Expand" at bounding box center [31, 39] width 6 height 6
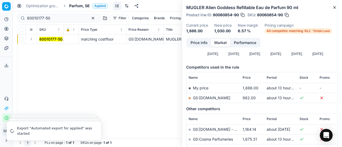
click at [30, 39] on button "Expand" at bounding box center [31, 39] width 6 height 6
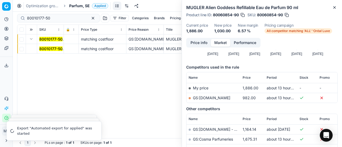
click at [46, 47] on mark "80010177-50" at bounding box center [50, 48] width 23 height 5
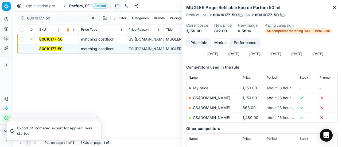
click at [196, 43] on button "Price info" at bounding box center [199, 43] width 24 height 8
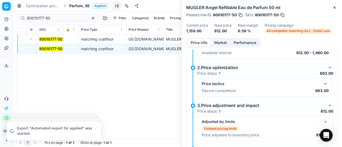
click at [322, 83] on button "button" at bounding box center [325, 84] width 6 height 6
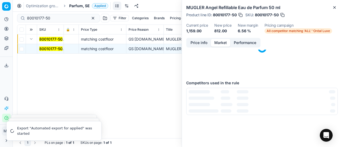
click at [220, 44] on button "Market" at bounding box center [220, 43] width 19 height 8
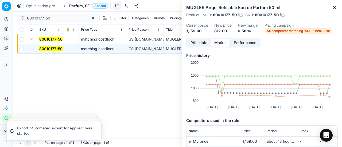
scroll to position [80, 0]
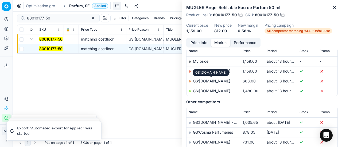
click at [220, 82] on link "GS:[DOMAIN_NAME]" at bounding box center [211, 81] width 37 height 5
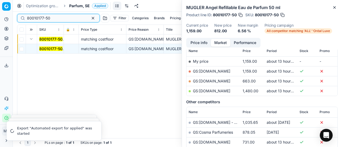
drag, startPoint x: 62, startPoint y: 18, endPoint x: 0, endPoint y: 5, distance: 63.9
click at [0, 4] on div "Pricing platform Analytics Pricing Product portfolio Templates Export service 1…" at bounding box center [171, 73] width 342 height 147
paste input "36799-75"
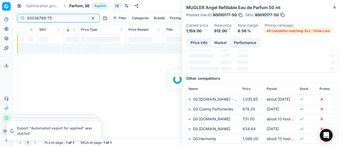
scroll to position [80, 0]
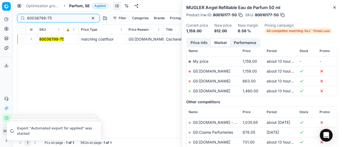
type input "80036799-75"
click at [33, 39] on button "Expand" at bounding box center [31, 39] width 6 height 6
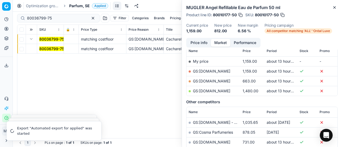
click at [48, 51] on span "80036799-75" at bounding box center [51, 48] width 25 height 5
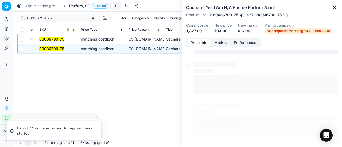
click at [200, 41] on button "Price info" at bounding box center [199, 43] width 24 height 8
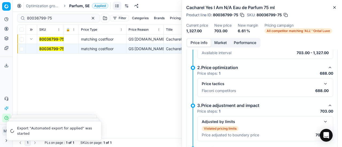
click at [322, 81] on button "button" at bounding box center [325, 84] width 6 height 6
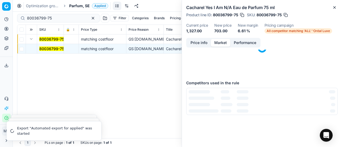
click at [219, 45] on button "Market" at bounding box center [220, 43] width 19 height 8
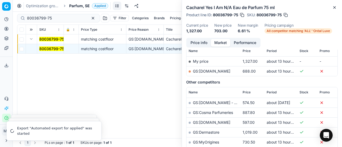
click at [225, 69] on link "GS:[DOMAIN_NAME]" at bounding box center [211, 71] width 37 height 5
click at [74, 6] on span "Parfum, SE" at bounding box center [79, 5] width 21 height 5
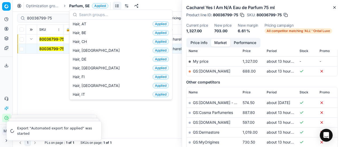
scroll to position [133, 0]
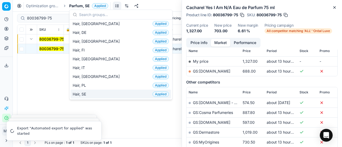
click at [101, 90] on div "Hair, SE Applied" at bounding box center [120, 94] width 100 height 9
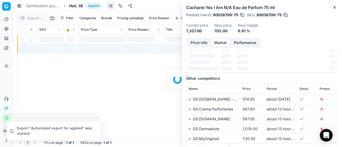
scroll to position [80, 0]
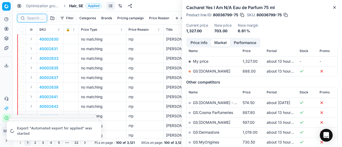
click at [38, 18] on input at bounding box center [35, 17] width 17 height 5
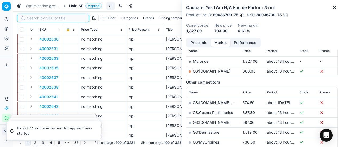
paste input "80008936-1000"
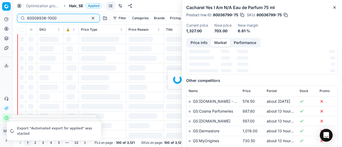
scroll to position [80, 0]
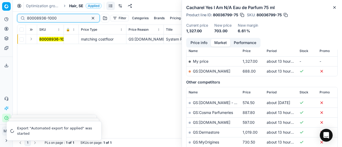
type input "80008936-1000"
click at [32, 40] on button "Expand" at bounding box center [31, 39] width 6 height 6
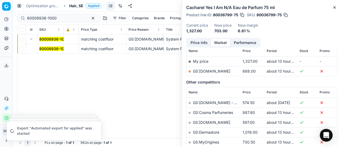
click at [54, 50] on mark "80008936-1000" at bounding box center [54, 48] width 30 height 5
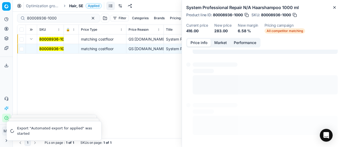
click at [190, 42] on button "Price info" at bounding box center [199, 43] width 24 height 8
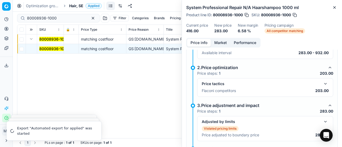
click at [322, 81] on button "button" at bounding box center [325, 84] width 6 height 6
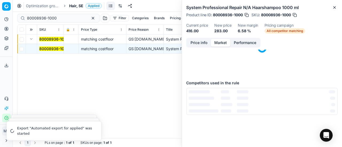
click at [223, 44] on button "Market" at bounding box center [220, 43] width 19 height 8
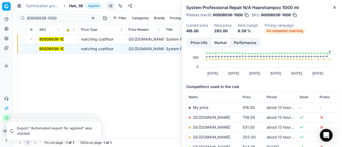
scroll to position [53, 0]
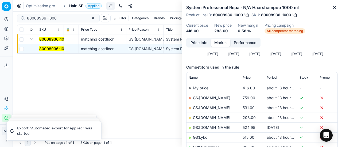
click at [219, 116] on link "GS:[DOMAIN_NAME]" at bounding box center [211, 117] width 37 height 5
click at [78, 6] on span "Hair, SE" at bounding box center [76, 5] width 14 height 5
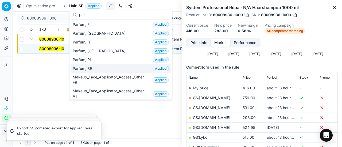
type input "par"
click at [97, 66] on div "Parfum, SE Applied" at bounding box center [120, 68] width 100 height 9
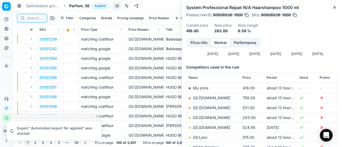
click at [33, 17] on input at bounding box center [35, 17] width 17 height 5
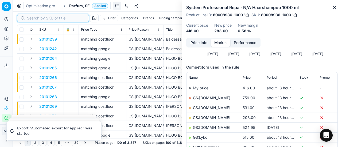
click at [33, 17] on input at bounding box center [56, 17] width 58 height 5
paste input "80068381-90"
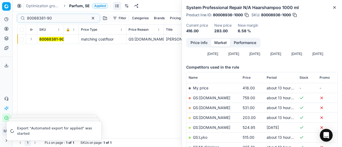
click at [32, 40] on button "Expand" at bounding box center [31, 39] width 6 height 6
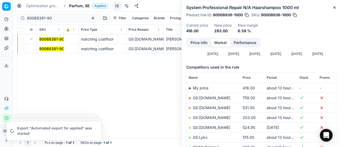
click at [55, 47] on mark "80068381-90" at bounding box center [51, 48] width 25 height 5
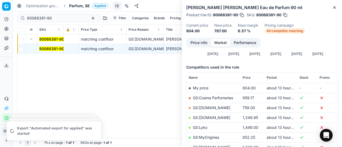
click at [201, 44] on button "Price info" at bounding box center [199, 43] width 24 height 8
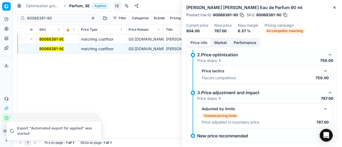
scroll to position [93, 0]
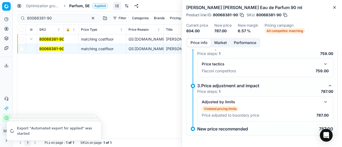
click at [322, 62] on button "button" at bounding box center [325, 64] width 6 height 6
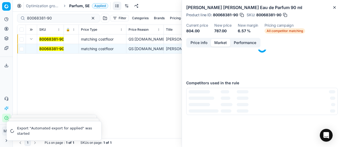
click at [228, 42] on button "Market" at bounding box center [220, 43] width 19 height 8
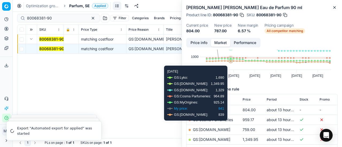
scroll to position [53, 0]
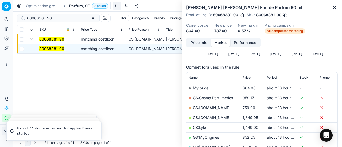
click at [211, 106] on link "GS:[DOMAIN_NAME]" at bounding box center [211, 107] width 37 height 5
drag, startPoint x: 57, startPoint y: 19, endPoint x: 0, endPoint y: 15, distance: 57.3
click at [0, 15] on div "Pricing platform Analytics Pricing Product portfolio Templates Export service 1…" at bounding box center [171, 73] width 342 height 147
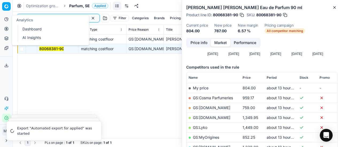
paste input "90002590-0003652"
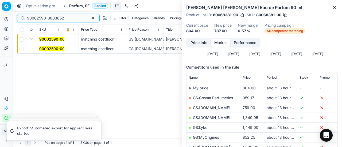
type input "90002590-0003652"
click at [33, 39] on button "Expand" at bounding box center [31, 39] width 6 height 6
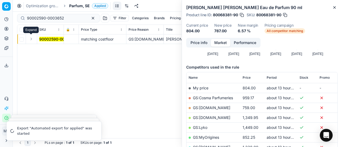
click at [32, 38] on button "Expand" at bounding box center [31, 39] width 6 height 6
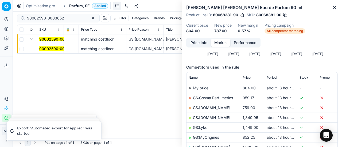
click at [56, 48] on mark "90002590-0003652" at bounding box center [57, 48] width 37 height 5
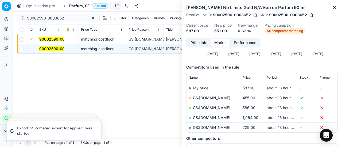
click at [196, 43] on button "Price info" at bounding box center [199, 43] width 24 height 8
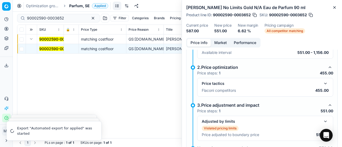
click at [322, 82] on button "button" at bounding box center [325, 83] width 6 height 6
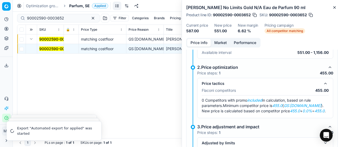
click at [217, 49] on div "Price info Market Performance Violated pricing limits Recommended price has vio…" at bounding box center [262, 92] width 160 height 109
click at [219, 44] on button "Market" at bounding box center [220, 43] width 19 height 8
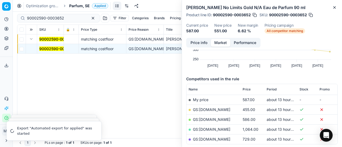
scroll to position [80, 0]
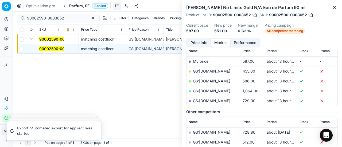
click at [215, 72] on link "GS:[DOMAIN_NAME]" at bounding box center [211, 71] width 37 height 5
click at [81, 4] on span "Parfum, SE" at bounding box center [79, 5] width 21 height 5
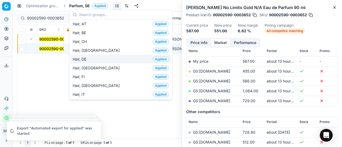
scroll to position [160, 0]
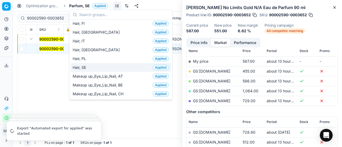
click at [94, 65] on div "Hair, SE Applied" at bounding box center [120, 67] width 100 height 9
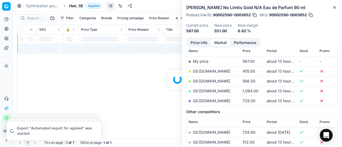
scroll to position [80, 0]
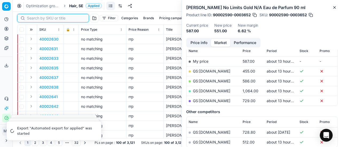
click at [33, 18] on input at bounding box center [56, 17] width 58 height 5
paste input "80022270-500"
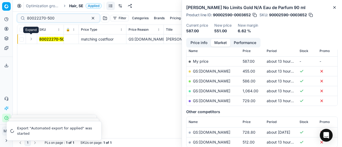
click at [31, 40] on button "Expand" at bounding box center [31, 39] width 6 height 6
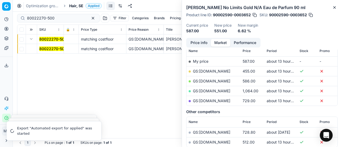
click at [58, 50] on mark "80022270-500" at bounding box center [52, 48] width 27 height 5
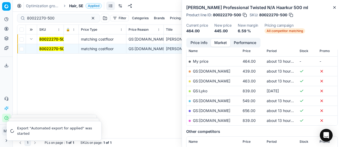
click at [192, 40] on button "Price info" at bounding box center [199, 43] width 24 height 8
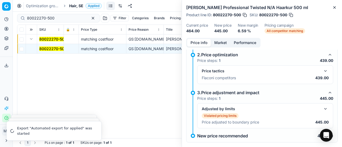
scroll to position [93, 0]
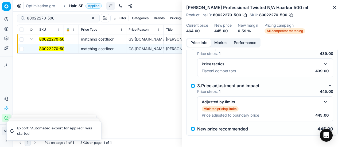
click at [322, 65] on button "button" at bounding box center [325, 64] width 6 height 6
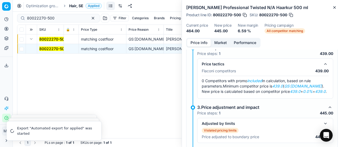
click at [224, 37] on div "[PERSON_NAME] Professional Twisted N/A Haarkur 500 ml Product line ID : 8002227…" at bounding box center [262, 19] width 160 height 38
click at [224, 40] on button "Market" at bounding box center [220, 43] width 19 height 8
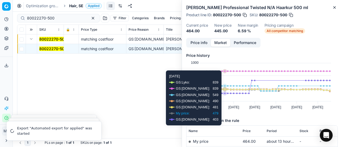
scroll to position [80, 0]
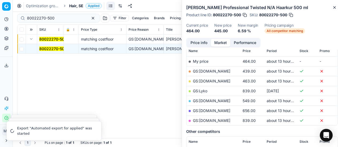
click at [219, 71] on link "GS:[DOMAIN_NAME]" at bounding box center [211, 71] width 37 height 5
drag, startPoint x: 60, startPoint y: 18, endPoint x: 0, endPoint y: 20, distance: 60.1
click at [0, 20] on div "Pricing platform Analytics Pricing Product portfolio Templates Export service 1…" at bounding box center [171, 73] width 342 height 147
paste input "9568-10"
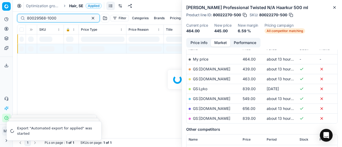
scroll to position [80, 0]
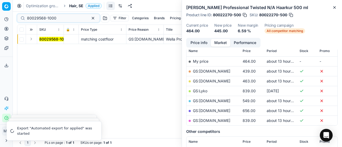
click at [31, 40] on button "Expand" at bounding box center [31, 39] width 6 height 6
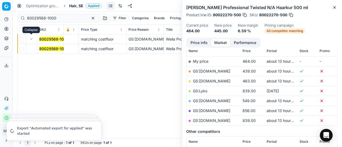
click at [46, 49] on mark "80029568-1000" at bounding box center [53, 48] width 29 height 5
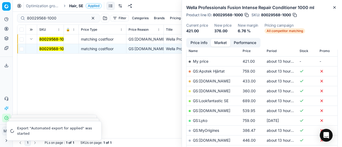
click at [195, 38] on div "Price info Market Performance" at bounding box center [223, 43] width 74 height 10
click at [197, 42] on button "Price info" at bounding box center [199, 43] width 24 height 8
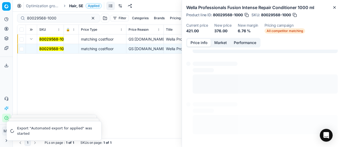
scroll to position [74, 0]
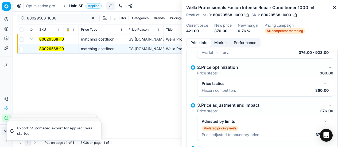
click at [322, 84] on button "button" at bounding box center [325, 83] width 6 height 6
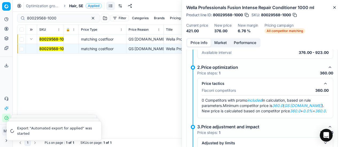
click at [222, 45] on button "Market" at bounding box center [220, 43] width 19 height 8
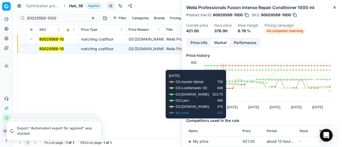
scroll to position [80, 0]
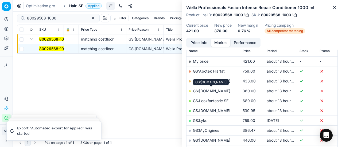
click at [220, 92] on link "GS:[DOMAIN_NAME]" at bounding box center [211, 91] width 37 height 5
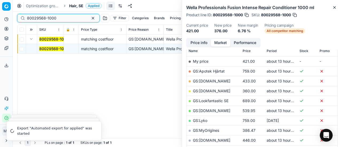
drag, startPoint x: 74, startPoint y: 19, endPoint x: 0, endPoint y: 17, distance: 74.5
click at [0, 17] on div "Pricing platform Analytics Pricing Product portfolio Templates Export service 1…" at bounding box center [171, 73] width 342 height 147
paste input "449"
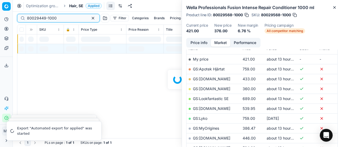
scroll to position [80, 0]
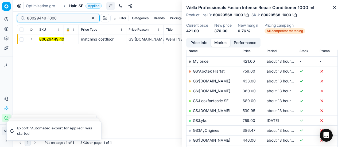
type input "80029449-1000"
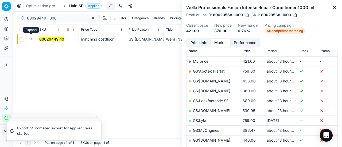
click at [32, 39] on button "Expand" at bounding box center [31, 39] width 6 height 6
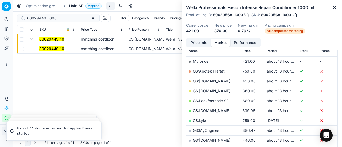
click at [50, 49] on mark "80029449-1000" at bounding box center [54, 48] width 30 height 5
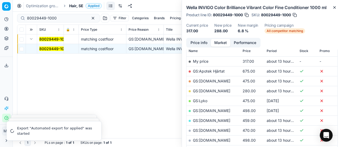
click at [198, 44] on button "Price info" at bounding box center [199, 43] width 24 height 8
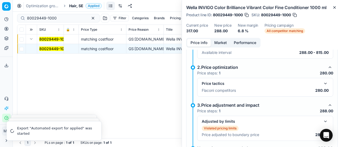
click at [322, 81] on button "button" at bounding box center [325, 83] width 6 height 6
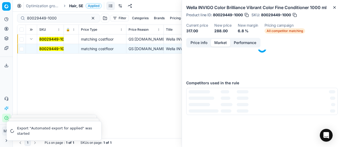
click at [221, 44] on button "Market" at bounding box center [220, 43] width 19 height 8
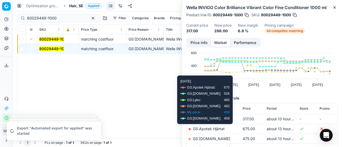
scroll to position [53, 0]
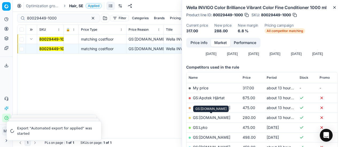
click at [219, 118] on link "GS:[DOMAIN_NAME]" at bounding box center [211, 117] width 37 height 5
click at [73, 4] on span "Hair, SE" at bounding box center [76, 5] width 14 height 5
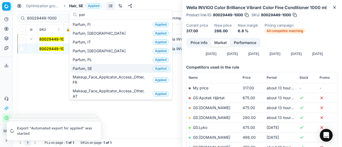
type input "par"
click at [98, 65] on div "Parfum, SE Applied" at bounding box center [120, 68] width 100 height 9
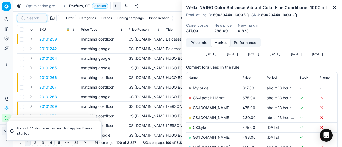
click at [36, 19] on input at bounding box center [35, 17] width 17 height 5
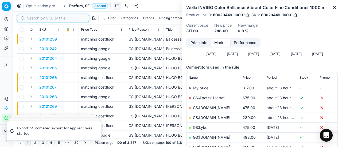
paste input "80062199-50"
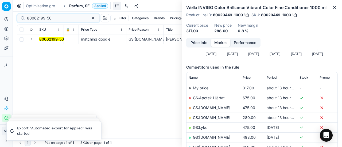
click at [33, 40] on button "Expand" at bounding box center [31, 39] width 6 height 6
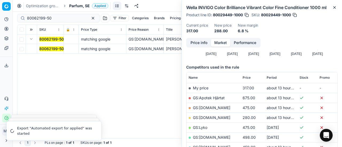
click at [51, 47] on mark "80062199-50" at bounding box center [51, 48] width 25 height 5
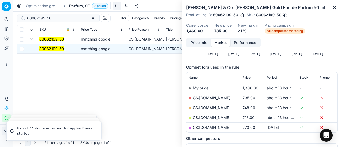
click at [202, 43] on button "Price info" at bounding box center [199, 43] width 24 height 8
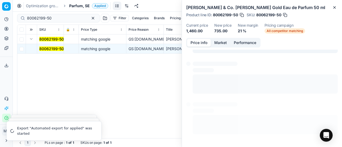
scroll to position [4, 0]
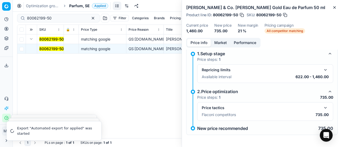
click at [322, 108] on button "button" at bounding box center [325, 108] width 6 height 6
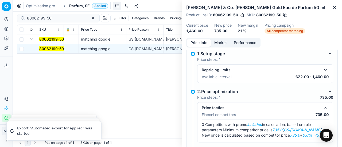
click at [218, 42] on button "Market" at bounding box center [220, 43] width 19 height 8
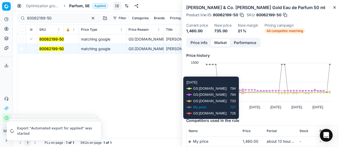
scroll to position [53, 0]
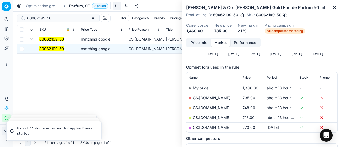
click at [223, 98] on link "GS:[DOMAIN_NAME]" at bounding box center [211, 98] width 37 height 5
drag, startPoint x: 60, startPoint y: 19, endPoint x: 0, endPoint y: -16, distance: 69.1
click at [0, 0] on html "Pricing platform Analytics Pricing Product portfolio Templates Export service 1…" at bounding box center [171, 73] width 342 height 147
paste input "5263"
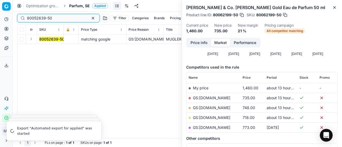
type input "80052639-50"
click at [32, 38] on button "Expand" at bounding box center [31, 39] width 6 height 6
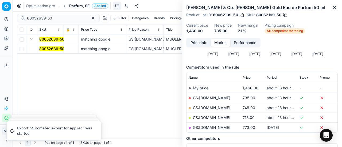
click at [50, 48] on mark "80052639-50" at bounding box center [51, 48] width 25 height 5
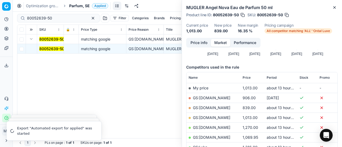
click at [198, 42] on button "Price info" at bounding box center [199, 43] width 24 height 8
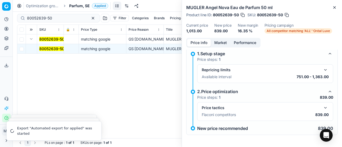
click at [324, 109] on button "button" at bounding box center [325, 108] width 6 height 6
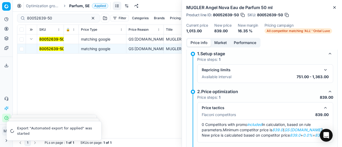
click at [218, 44] on button "Market" at bounding box center [220, 43] width 19 height 8
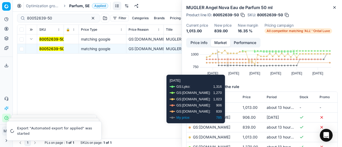
scroll to position [53, 0]
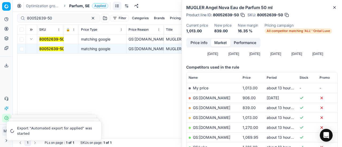
click at [220, 107] on link "GS:[DOMAIN_NAME]" at bounding box center [211, 107] width 37 height 5
click at [81, 6] on span "Parfum, SE" at bounding box center [79, 5] width 21 height 5
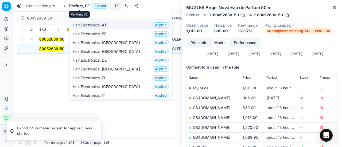
scroll to position [67, 0]
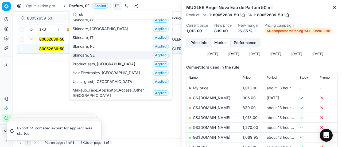
type input "sk"
click at [102, 56] on div "Skincare, SE Applied" at bounding box center [120, 55] width 100 height 9
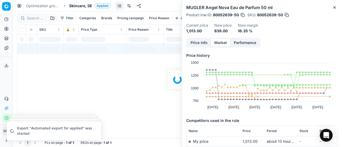
scroll to position [53, 0]
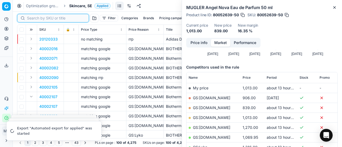
click at [35, 18] on input at bounding box center [56, 17] width 58 height 5
paste input "80070626-30"
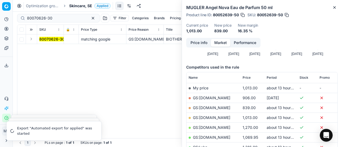
drag, startPoint x: 29, startPoint y: 37, endPoint x: 47, endPoint y: 43, distance: 18.8
click at [31, 40] on button "Expand" at bounding box center [31, 39] width 6 height 6
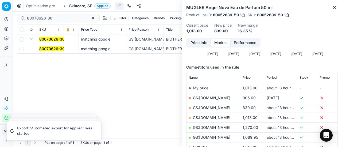
click at [59, 48] on mark "80070626-30" at bounding box center [51, 48] width 25 height 5
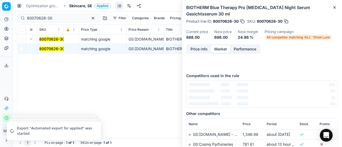
click at [60, 48] on mark "80070626-30" at bounding box center [51, 48] width 25 height 5
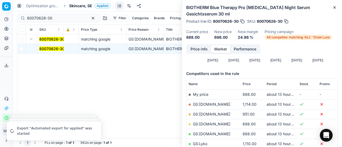
click at [196, 49] on button "Price info" at bounding box center [199, 49] width 24 height 8
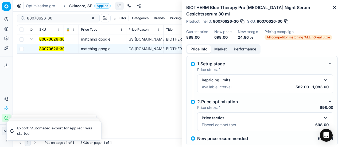
click at [323, 115] on button "button" at bounding box center [325, 118] width 6 height 6
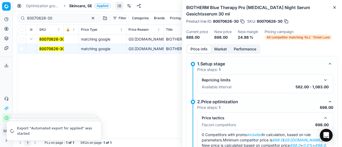
click at [217, 47] on button "Market" at bounding box center [220, 49] width 19 height 8
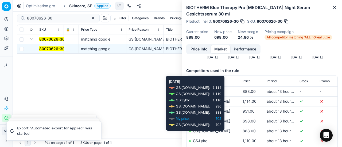
scroll to position [80, 0]
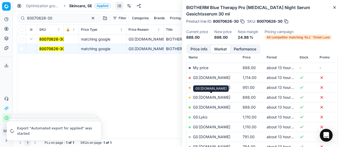
click at [225, 98] on link "GS:[DOMAIN_NAME]" at bounding box center [211, 97] width 37 height 5
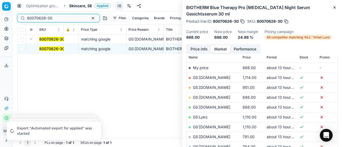
drag, startPoint x: 59, startPoint y: 20, endPoint x: 0, endPoint y: 1, distance: 61.6
click at [0, 0] on div "Pricing platform Analytics Pricing Product portfolio Templates Export service 1…" at bounding box center [171, 73] width 342 height 147
paste input "90003994-000580"
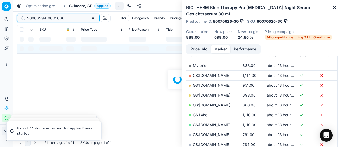
scroll to position [80, 0]
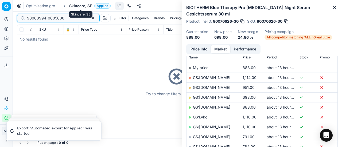
type input "90003994-0005800"
click at [76, 5] on span "Skincare, SE" at bounding box center [80, 5] width 23 height 5
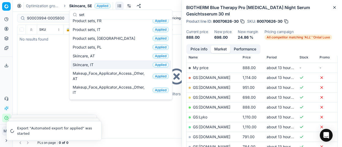
scroll to position [0, 0]
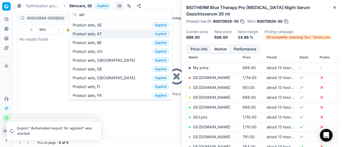
type input "set"
click at [113, 25] on div "Product sets, SE Applied" at bounding box center [120, 25] width 100 height 9
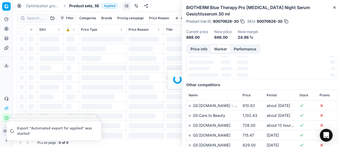
scroll to position [80, 0]
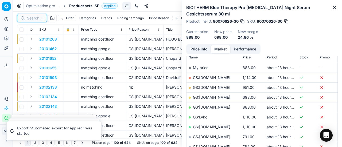
click at [30, 17] on input at bounding box center [35, 17] width 17 height 5
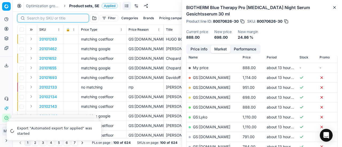
paste input "90003994-0005800"
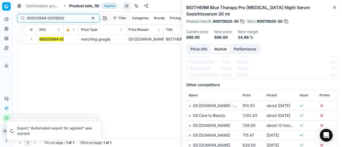
scroll to position [80, 0]
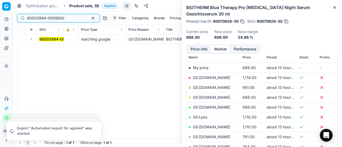
type input "90003994-0005800"
click at [31, 41] on button "Expand" at bounding box center [31, 39] width 6 height 6
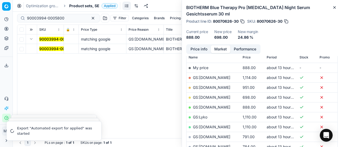
click at [45, 49] on mark "90003994-0005800" at bounding box center [57, 48] width 37 height 5
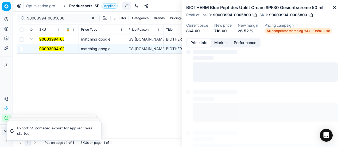
click at [190, 43] on button "Price info" at bounding box center [199, 43] width 24 height 8
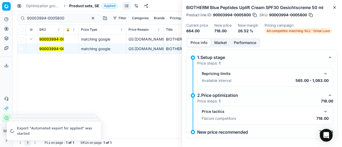
click at [322, 108] on button "button" at bounding box center [325, 111] width 6 height 6
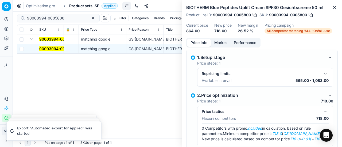
click at [215, 43] on button "Market" at bounding box center [220, 43] width 19 height 8
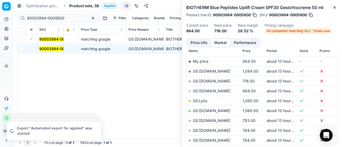
click at [219, 81] on link "GS:[DOMAIN_NAME]" at bounding box center [211, 81] width 37 height 5
click at [78, 6] on span "Product sets, SE" at bounding box center [84, 5] width 30 height 5
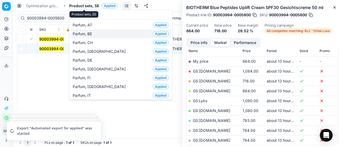
scroll to position [53, 0]
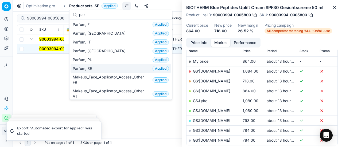
type input "par"
click at [96, 67] on div "Parfum, SE Applied" at bounding box center [120, 68] width 100 height 9
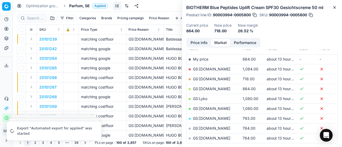
scroll to position [80, 0]
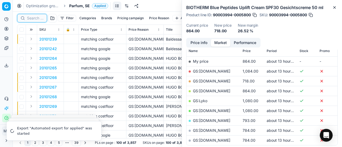
click at [36, 17] on input at bounding box center [35, 17] width 17 height 5
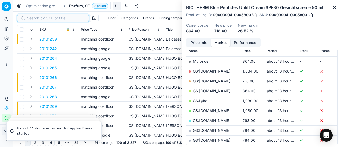
paste input "90007178-0010927"
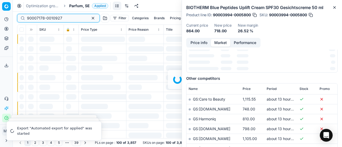
scroll to position [80, 0]
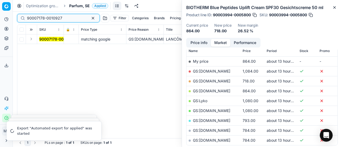
type input "90007178-0010927"
click at [30, 40] on button "Expand" at bounding box center [31, 39] width 6 height 6
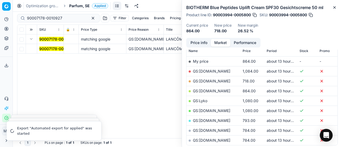
click at [46, 47] on mark "90007178-0010927" at bounding box center [56, 48] width 35 height 5
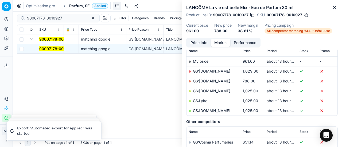
click at [197, 43] on button "Price info" at bounding box center [199, 43] width 24 height 8
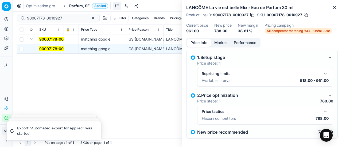
click at [322, 108] on button "button" at bounding box center [325, 111] width 6 height 6
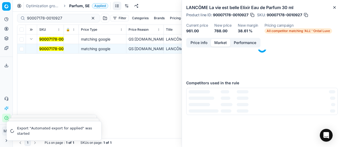
click at [224, 44] on button "Market" at bounding box center [220, 43] width 19 height 8
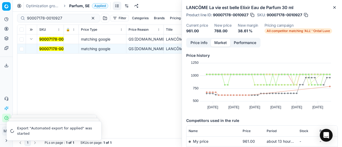
scroll to position [53, 0]
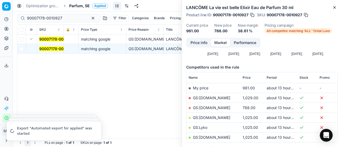
click at [217, 107] on link "GS:[DOMAIN_NAME]" at bounding box center [211, 107] width 37 height 5
click at [78, 7] on span "Parfum, SE" at bounding box center [79, 5] width 21 height 5
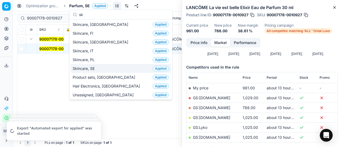
type input "sk"
click at [101, 66] on div "Skincare, SE Applied" at bounding box center [120, 68] width 100 height 9
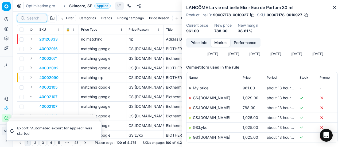
click at [37, 18] on input at bounding box center [35, 17] width 17 height 5
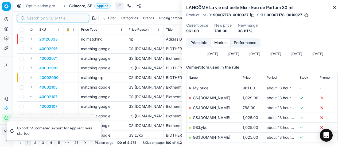
paste input "80030065-150"
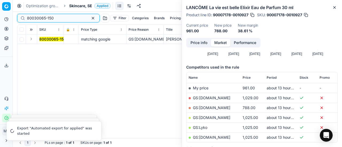
type input "80030065-150"
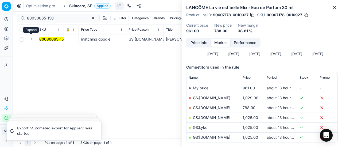
click at [30, 40] on button "Expand" at bounding box center [31, 39] width 6 height 6
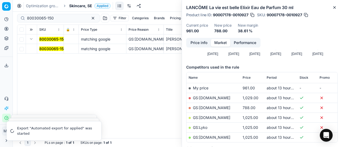
click at [54, 50] on mark "80030065-150" at bounding box center [52, 48] width 27 height 5
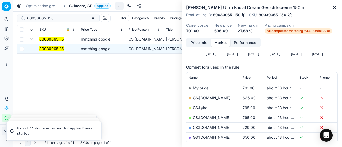
click at [202, 45] on button "Price info" at bounding box center [199, 43] width 24 height 8
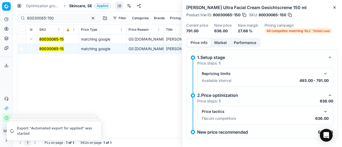
click at [324, 108] on button "button" at bounding box center [325, 111] width 6 height 6
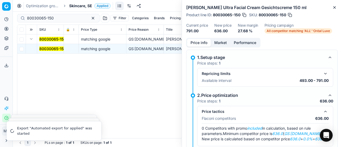
click at [225, 43] on button "Market" at bounding box center [220, 43] width 19 height 8
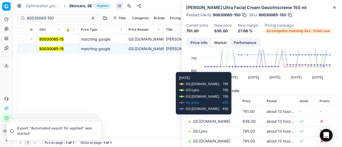
scroll to position [80, 0]
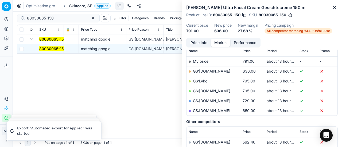
click at [208, 71] on link "GS:[DOMAIN_NAME]" at bounding box center [211, 71] width 37 height 5
click at [84, 7] on span "Skincare, SE" at bounding box center [80, 5] width 23 height 5
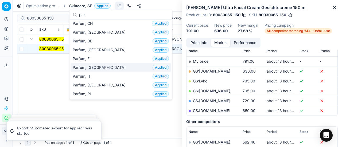
scroll to position [53, 0]
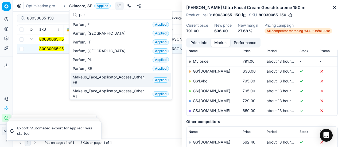
type input "par"
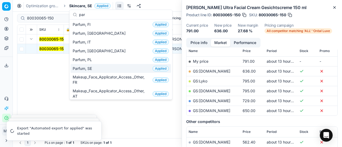
click at [103, 66] on div "Parfum, SE Applied" at bounding box center [120, 68] width 100 height 9
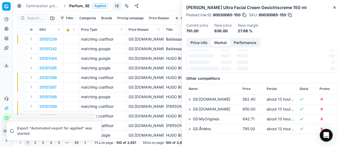
scroll to position [80, 0]
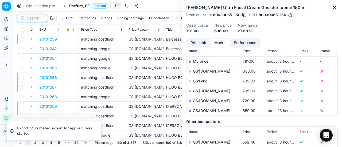
click at [32, 18] on input at bounding box center [35, 17] width 17 height 5
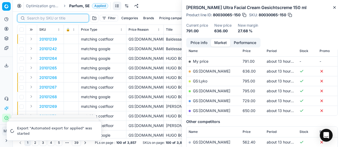
paste input "20101700"
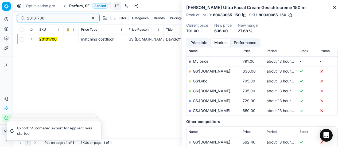
type input "20101700"
click at [32, 40] on button "Expand" at bounding box center [31, 39] width 6 height 6
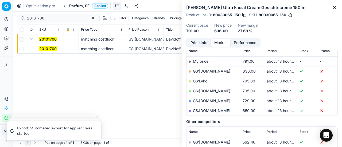
click at [49, 49] on mark "20101700" at bounding box center [47, 48] width 17 height 5
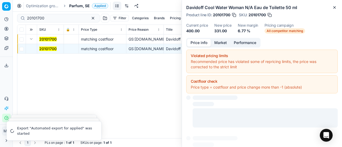
click at [198, 44] on button "Price info" at bounding box center [199, 43] width 24 height 8
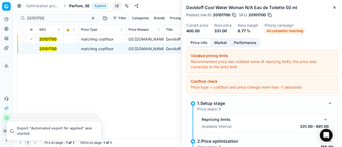
scroll to position [57, 0]
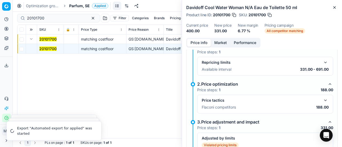
click at [322, 99] on button "button" at bounding box center [325, 100] width 6 height 6
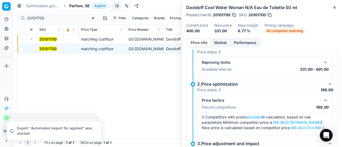
click at [223, 42] on button "Market" at bounding box center [220, 43] width 19 height 8
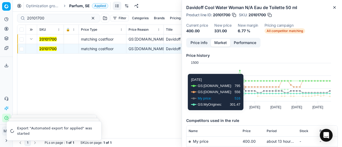
scroll to position [80, 0]
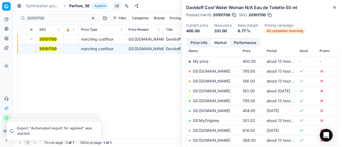
click at [217, 79] on link "GS:[DOMAIN_NAME]" at bounding box center [211, 81] width 37 height 5
click at [75, 3] on div "Optimization groups Parfum, SE Applied Discard Download report" at bounding box center [177, 6] width 329 height 12
click at [78, 6] on span "Parfum, SE" at bounding box center [79, 5] width 21 height 5
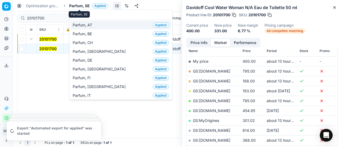
type input "par"
click at [93, 23] on span "Parfum, AT" at bounding box center [84, 24] width 22 height 5
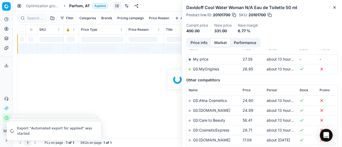
scroll to position [80, 0]
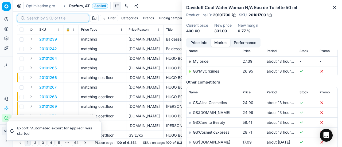
click at [34, 17] on input at bounding box center [56, 17] width 58 height 5
paste input "90000331-0000426"
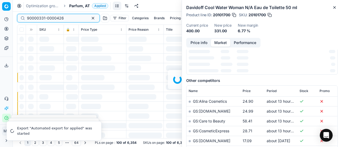
scroll to position [80, 0]
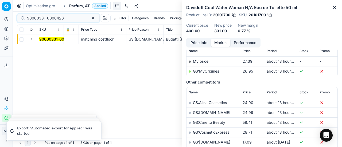
click at [32, 40] on button "Expand" at bounding box center [31, 39] width 6 height 6
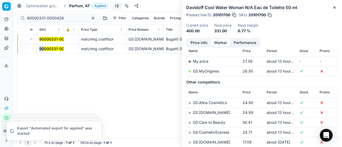
click at [44, 46] on td "90000331-0000426" at bounding box center [50, 49] width 27 height 10
click at [44, 46] on mark "90000331-0000426" at bounding box center [57, 48] width 37 height 5
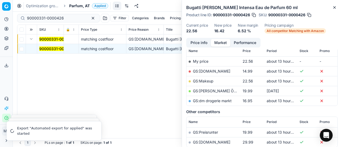
click at [207, 41] on button "Price info" at bounding box center [199, 43] width 24 height 8
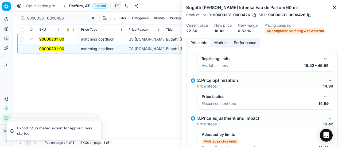
scroll to position [111, 0]
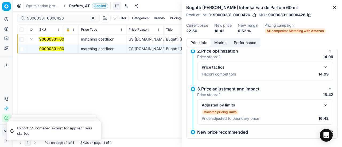
click at [322, 68] on button "button" at bounding box center [325, 67] width 6 height 6
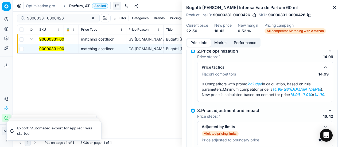
click at [218, 42] on button "Market" at bounding box center [220, 43] width 19 height 8
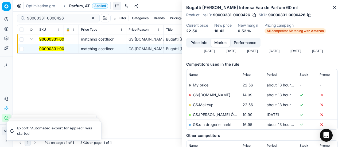
scroll to position [80, 0]
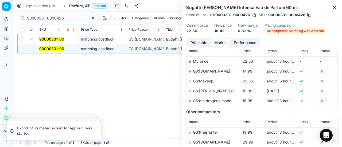
click at [204, 71] on link "GS:BIPA.at" at bounding box center [211, 71] width 37 height 5
drag, startPoint x: 68, startPoint y: 19, endPoint x: 0, endPoint y: 18, distance: 67.6
click at [0, 18] on div "Pricing platform Analytics Pricing Product portfolio Templates Export service 1…" at bounding box center [171, 73] width 342 height 147
paste input "80011267-0009203"
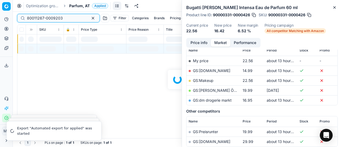
scroll to position [80, 0]
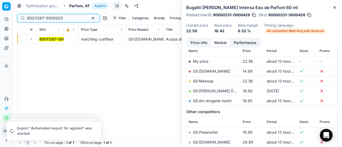
type input "80011267-0009203"
click at [32, 40] on button "Expand" at bounding box center [31, 39] width 6 height 6
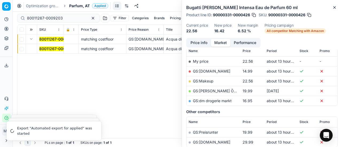
click at [55, 49] on mark "80011267-0009203" at bounding box center [57, 48] width 36 height 5
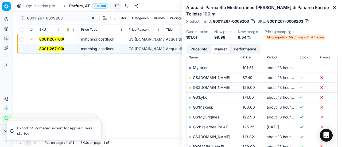
click at [194, 49] on button "Price info" at bounding box center [199, 49] width 24 height 8
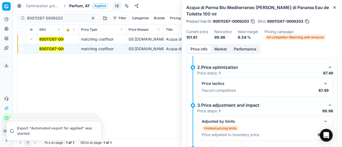
scroll to position [100, 0]
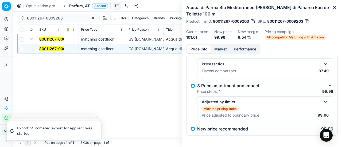
click at [322, 103] on button "button" at bounding box center [325, 102] width 6 height 6
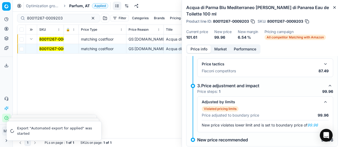
click at [323, 66] on div "Price tactics Flaconi competitors 87.49" at bounding box center [265, 68] width 127 height 14
click at [323, 66] on button "button" at bounding box center [325, 64] width 6 height 6
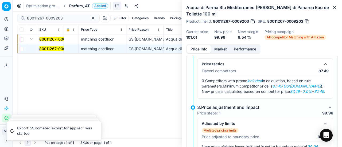
click at [217, 46] on button "Market" at bounding box center [220, 49] width 19 height 8
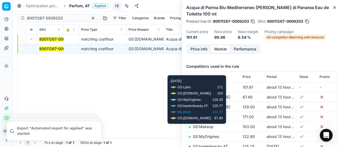
scroll to position [80, 0]
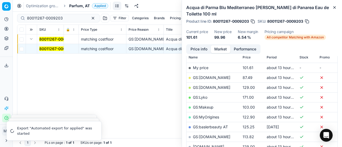
click at [208, 78] on link "GS:[DOMAIN_NAME]" at bounding box center [211, 77] width 37 height 5
click at [77, 7] on span "Parfum, AT" at bounding box center [79, 5] width 21 height 5
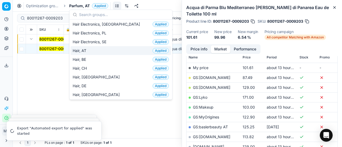
click at [96, 49] on div "Hair, AT Applied" at bounding box center [120, 50] width 100 height 9
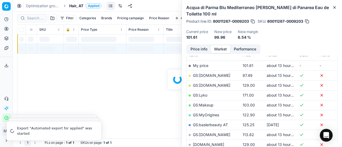
scroll to position [80, 0]
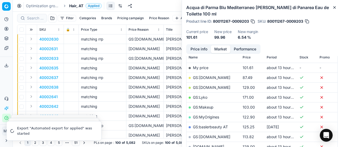
drag, startPoint x: 1, startPoint y: 82, endPoint x: 45, endPoint y: 49, distance: 54.4
click at [1, 82] on div "Analytics Pricing Product portfolio Templates Export service 17 Contact support…" at bounding box center [6, 69] width 13 height 112
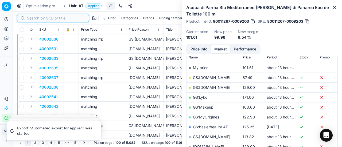
click at [37, 16] on input at bounding box center [56, 17] width 58 height 5
paste input "80053177-1000"
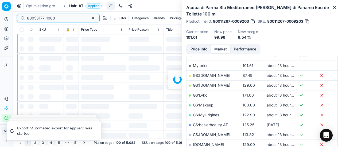
scroll to position [80, 0]
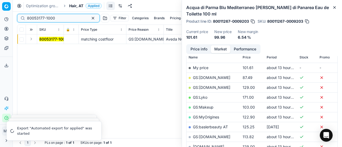
type input "80053177-1000"
click at [32, 39] on button "Expand" at bounding box center [31, 39] width 6 height 6
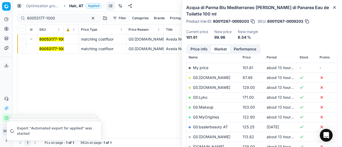
click at [49, 48] on mark "80053177-1000" at bounding box center [53, 48] width 28 height 5
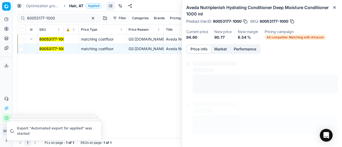
click at [201, 49] on button "Price info" at bounding box center [199, 49] width 24 height 8
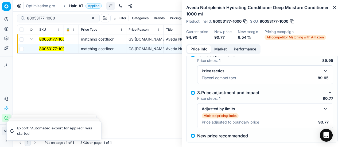
scroll to position [100, 0]
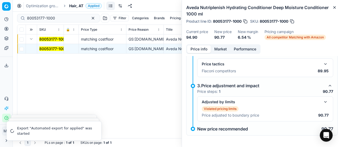
click at [322, 63] on button "button" at bounding box center [325, 64] width 6 height 6
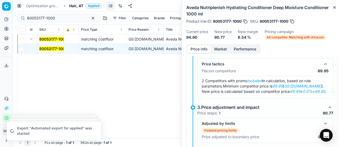
click at [226, 46] on button "Market" at bounding box center [220, 49] width 19 height 8
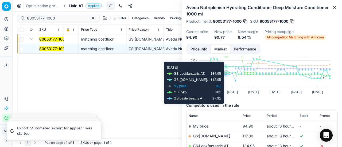
scroll to position [80, 0]
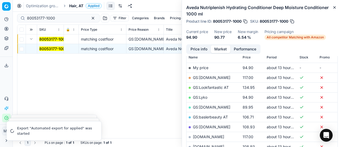
click at [217, 105] on link "GS:Zalando.at" at bounding box center [211, 107] width 37 height 5
click at [64, 18] on input "80053177-1000" at bounding box center [56, 17] width 58 height 5
click at [72, 3] on div "Optimization groups Hair, AT Applied Discard Download report" at bounding box center [177, 6] width 329 height 12
click at [73, 5] on span "Hair, AT" at bounding box center [76, 5] width 14 height 5
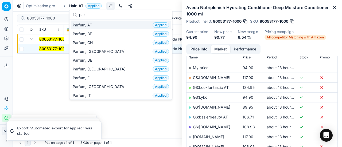
type input "par"
click at [81, 24] on span "Parfum, AT" at bounding box center [84, 24] width 22 height 5
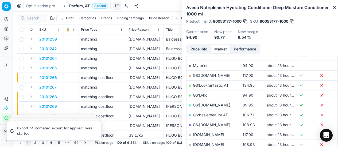
scroll to position [80, 0]
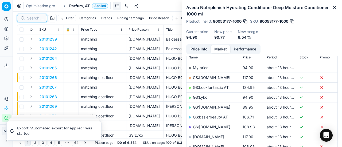
click at [36, 18] on input at bounding box center [35, 17] width 17 height 5
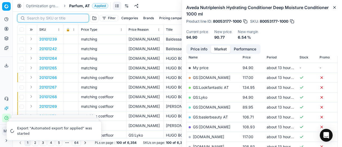
paste input "90001887-0002640"
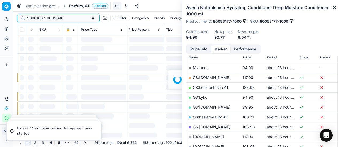
scroll to position [80, 0]
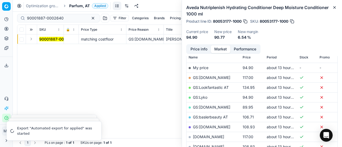
click at [32, 39] on button "Expand" at bounding box center [31, 39] width 6 height 6
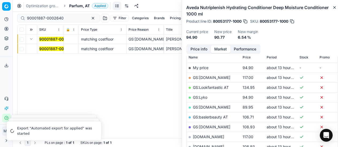
click at [46, 48] on mark "90001887-0002640" at bounding box center [57, 48] width 37 height 5
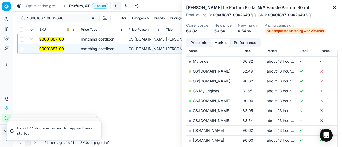
click at [199, 40] on button "Price info" at bounding box center [199, 43] width 24 height 8
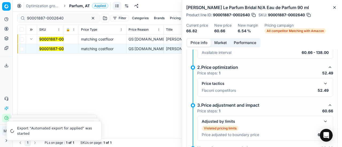
click at [322, 83] on button "button" at bounding box center [325, 83] width 6 height 6
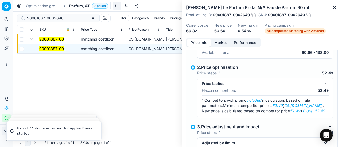
click at [218, 46] on button "Market" at bounding box center [220, 43] width 19 height 8
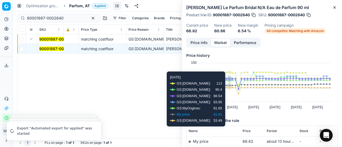
scroll to position [53, 0]
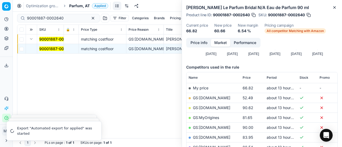
click at [212, 97] on link "GS:[DOMAIN_NAME]" at bounding box center [211, 98] width 37 height 5
drag, startPoint x: 74, startPoint y: 21, endPoint x: 0, endPoint y: 18, distance: 74.3
click at [0, 18] on div "Pricing platform Analytics Pricing Product portfolio Templates Export service 1…" at bounding box center [171, 73] width 342 height 147
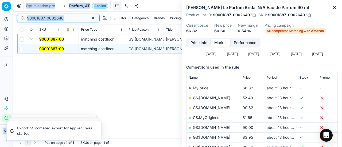
click at [62, 17] on input "90001887-0002640" at bounding box center [56, 17] width 58 height 5
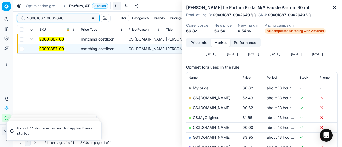
drag, startPoint x: 71, startPoint y: 17, endPoint x: 0, endPoint y: 23, distance: 71.0
click at [0, 24] on div "Pricing platform Analytics Pricing Product portfolio Templates Export service 1…" at bounding box center [171, 73] width 342 height 147
paste input "80072739-15"
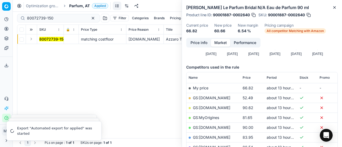
click at [32, 38] on button "Expand" at bounding box center [31, 39] width 6 height 6
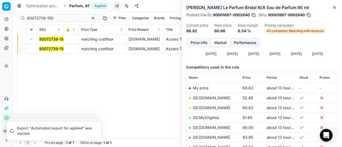
click at [43, 47] on mark "80072739-150" at bounding box center [52, 48] width 26 height 5
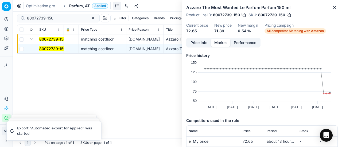
click at [207, 44] on button "Price info" at bounding box center [199, 43] width 24 height 8
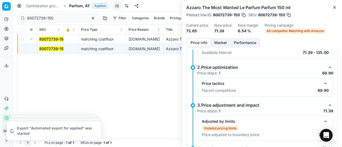
click at [322, 82] on button "button" at bounding box center [325, 83] width 6 height 6
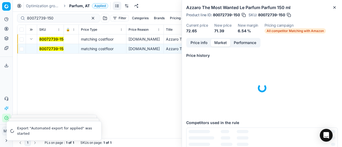
click at [223, 45] on button "Market" at bounding box center [220, 43] width 19 height 8
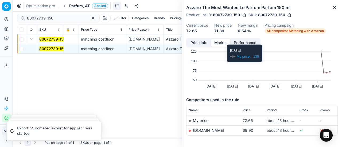
scroll to position [41, 0]
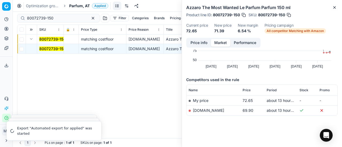
click at [204, 110] on link "[DOMAIN_NAME]" at bounding box center [208, 110] width 31 height 5
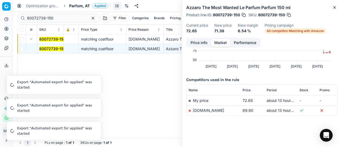
click at [69, 101] on li "Export "Automated export for applied" was started" at bounding box center [53, 107] width 95 height 19
click at [131, 102] on div "80072739-150 matching costfloor notino.at Azzaro The Most Wanted Le Parfum Parf…" at bounding box center [177, 86] width 320 height 104
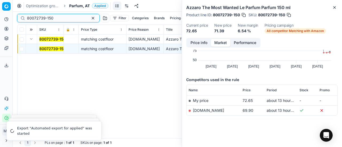
drag, startPoint x: 58, startPoint y: 17, endPoint x: 0, endPoint y: 12, distance: 58.6
click at [0, 13] on div "Pricing platform Analytics Pricing Product portfolio Templates Export service 1…" at bounding box center [171, 73] width 342 height 147
paste input "90003856-000560"
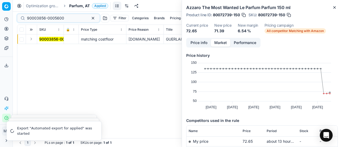
click at [34, 39] on button "Expand" at bounding box center [31, 39] width 6 height 6
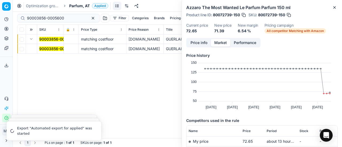
drag, startPoint x: 38, startPoint y: 42, endPoint x: 43, endPoint y: 46, distance: 6.3
click at [38, 42] on td "90003856-0005600" at bounding box center [50, 39] width 27 height 10
click at [45, 47] on mark "90003856-0005600" at bounding box center [57, 48] width 37 height 5
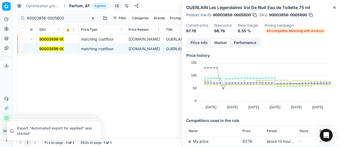
click at [198, 41] on button "Price info" at bounding box center [199, 43] width 24 height 8
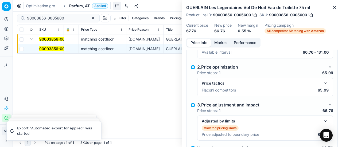
click at [322, 82] on button "button" at bounding box center [325, 83] width 6 height 6
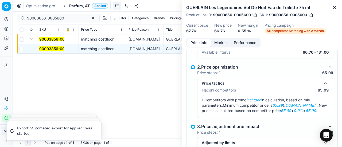
click at [223, 43] on button "Market" at bounding box center [220, 43] width 19 height 8
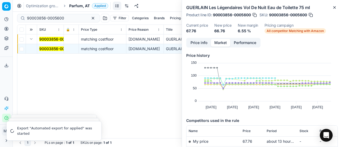
scroll to position [53, 0]
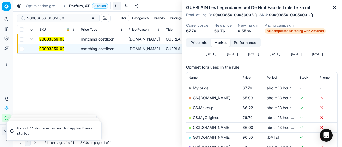
click at [208, 96] on link "GS:Douglas.at" at bounding box center [211, 98] width 37 height 5
drag, startPoint x: 69, startPoint y: 18, endPoint x: 0, endPoint y: 21, distance: 69.2
click at [0, 21] on div "Pricing platform Analytics Pricing Product portfolio Templates Export service 1…" at bounding box center [171, 73] width 342 height 147
paste input "80075431-5"
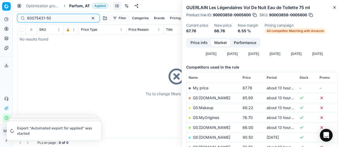
type input "80075431-50"
click at [77, 8] on span "Parfum, AT" at bounding box center [79, 5] width 21 height 5
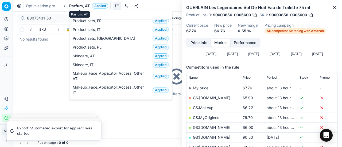
scroll to position [9, 0]
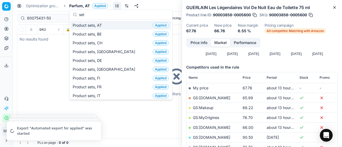
type input "set"
click at [99, 24] on span "Product sets, AT" at bounding box center [88, 25] width 31 height 5
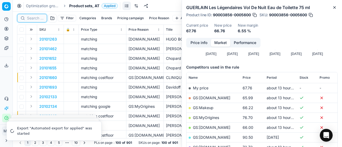
click at [30, 17] on input at bounding box center [35, 17] width 17 height 5
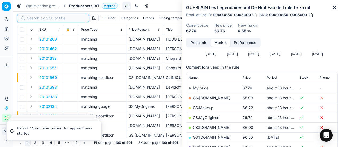
paste input "80075431-50"
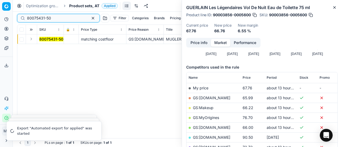
type input "80075431-50"
click at [32, 38] on button "Expand" at bounding box center [31, 39] width 6 height 6
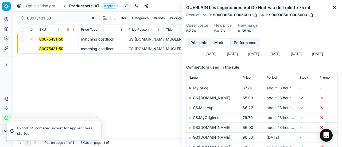
click at [57, 49] on mark "80075431-50" at bounding box center [51, 48] width 24 height 5
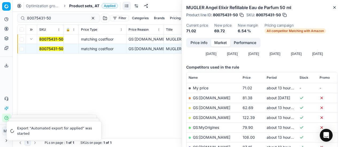
click at [191, 42] on button "Price info" at bounding box center [199, 43] width 24 height 8
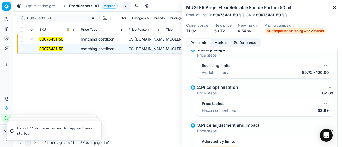
click at [322, 101] on button "button" at bounding box center [325, 103] width 6 height 6
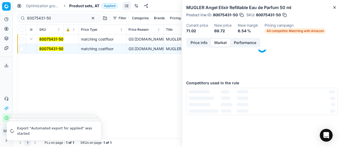
click at [219, 42] on button "Market" at bounding box center [220, 43] width 19 height 8
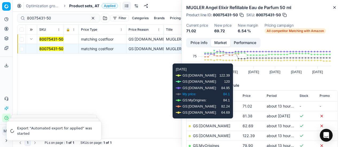
scroll to position [53, 0]
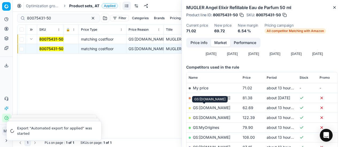
click at [209, 105] on link "GS:[DOMAIN_NAME]" at bounding box center [211, 107] width 37 height 5
click at [84, 5] on span "Product sets, AT" at bounding box center [84, 5] width 30 height 5
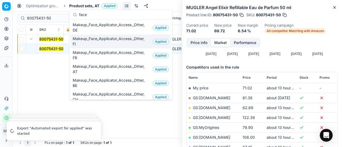
scroll to position [0, 0]
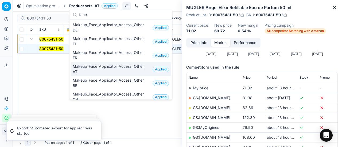
type input "face"
click at [115, 73] on span "Makeup_Face_Applicator_Access._Other, AT" at bounding box center [112, 69] width 78 height 11
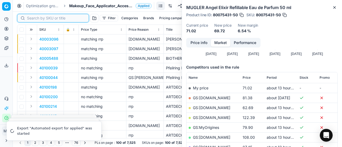
click at [36, 18] on input at bounding box center [56, 17] width 58 height 5
paste input "80027198-10"
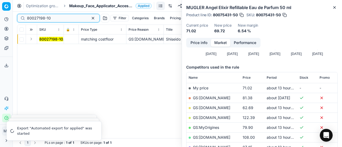
type input "80027198-10"
click at [32, 39] on button "Expand" at bounding box center [31, 39] width 6 height 6
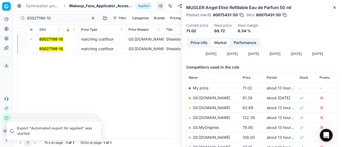
click at [49, 47] on mark "80027198-10" at bounding box center [51, 48] width 24 height 5
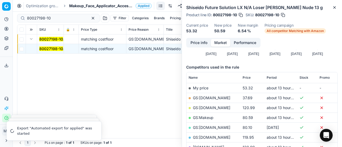
click at [200, 42] on button "Price info" at bounding box center [199, 43] width 24 height 8
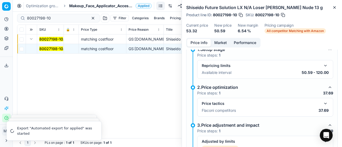
click at [322, 102] on button "button" at bounding box center [325, 103] width 6 height 6
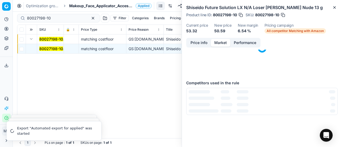
click at [222, 42] on button "Market" at bounding box center [220, 43] width 19 height 8
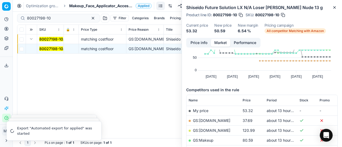
scroll to position [53, 0]
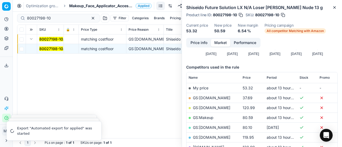
click at [211, 98] on link "GS:[DOMAIN_NAME]" at bounding box center [211, 98] width 37 height 5
click at [82, 6] on span "Makeup_Face_Applicator_Access._Other, AT" at bounding box center [101, 5] width 64 height 5
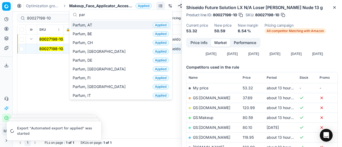
type input "par"
click at [91, 26] on span "Parfum, AT" at bounding box center [84, 24] width 22 height 5
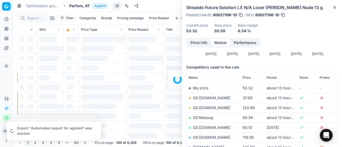
click at [36, 18] on div at bounding box center [177, 79] width 329 height 135
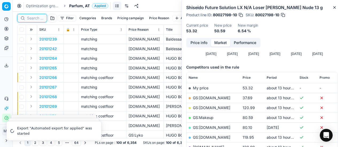
click at [36, 18] on input at bounding box center [35, 17] width 17 height 5
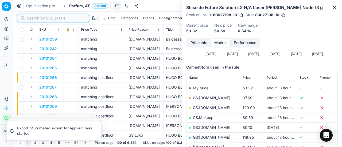
paste input "80070636-90"
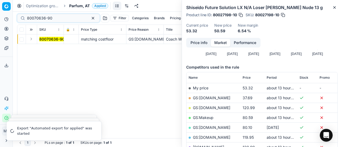
drag, startPoint x: 31, startPoint y: 39, endPoint x: 34, endPoint y: 41, distance: 3.9
click at [31, 39] on button "Expand" at bounding box center [31, 39] width 6 height 6
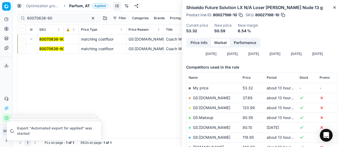
click at [46, 48] on mark "80070636-90" at bounding box center [51, 48] width 25 height 5
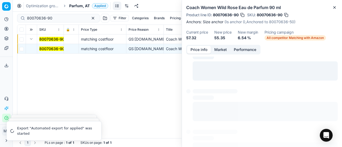
click at [196, 52] on button "Price info" at bounding box center [199, 50] width 24 height 8
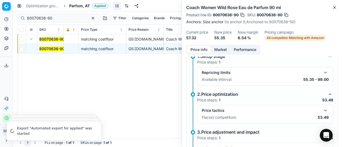
click at [322, 110] on button "button" at bounding box center [325, 110] width 6 height 6
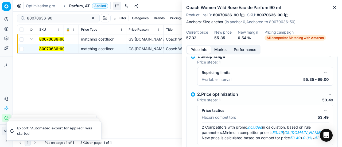
click at [219, 49] on button "Market" at bounding box center [220, 50] width 19 height 8
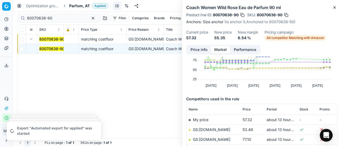
scroll to position [53, 0]
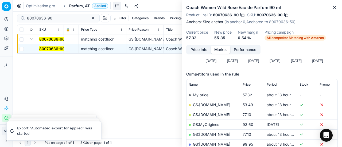
click at [208, 107] on link "GS:[DOMAIN_NAME]" at bounding box center [211, 105] width 37 height 5
drag, startPoint x: 63, startPoint y: 17, endPoint x: 0, endPoint y: 7, distance: 63.9
click at [0, 7] on div "Pricing platform Analytics Pricing Product portfolio Templates Export service 1…" at bounding box center [171, 73] width 342 height 147
paste input "69298-5"
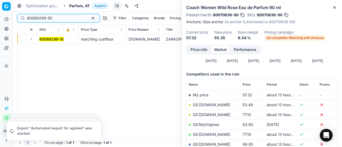
type input "80069298-50"
click at [30, 41] on button "Expand" at bounding box center [31, 39] width 6 height 6
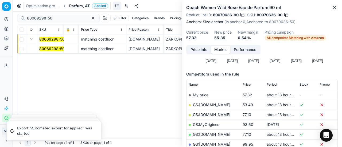
drag, startPoint x: 38, startPoint y: 44, endPoint x: 42, endPoint y: 46, distance: 4.3
click at [42, 46] on mark "80069298-50" at bounding box center [51, 48] width 25 height 5
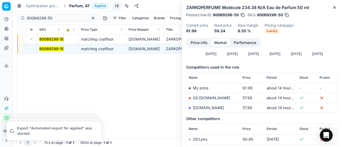
click at [190, 42] on button "Price info" at bounding box center [199, 43] width 24 height 8
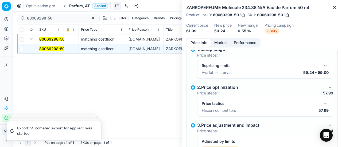
click at [322, 103] on button "button" at bounding box center [325, 103] width 6 height 6
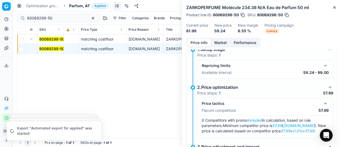
click at [221, 42] on button "Market" at bounding box center [220, 43] width 19 height 8
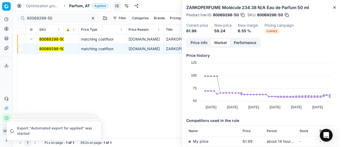
scroll to position [53, 0]
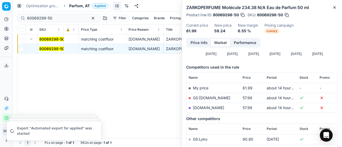
click at [211, 98] on link "GS:Douglas.at" at bounding box center [211, 98] width 37 height 5
click at [72, 6] on span "Parfum, AT" at bounding box center [79, 5] width 21 height 5
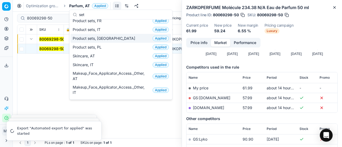
scroll to position [0, 0]
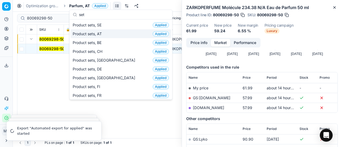
type input "set"
click at [108, 34] on div "Product sets, AT Applied" at bounding box center [120, 33] width 100 height 9
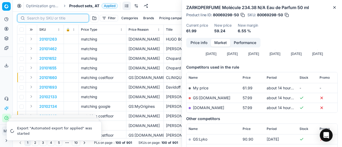
click at [40, 18] on input at bounding box center [56, 17] width 58 height 5
paste input "90008703-0013421"
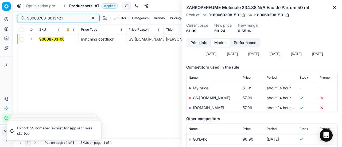
type input "90008703-0013421"
click at [33, 39] on button "Expand" at bounding box center [31, 39] width 6 height 6
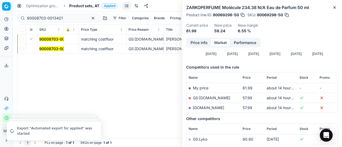
click at [45, 48] on mark "90008703-0013421" at bounding box center [57, 48] width 36 height 5
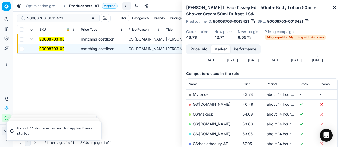
click at [194, 47] on button "Price info" at bounding box center [199, 49] width 24 height 8
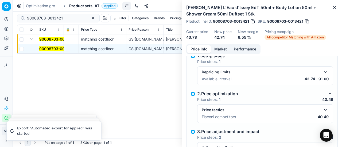
click at [322, 109] on button "button" at bounding box center [325, 110] width 6 height 6
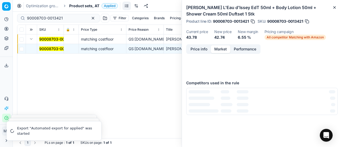
click at [220, 49] on button "Market" at bounding box center [220, 49] width 19 height 8
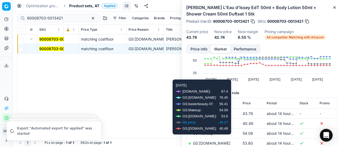
scroll to position [53, 0]
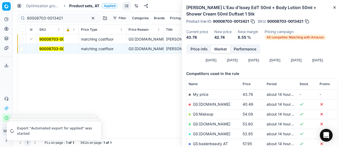
click at [211, 104] on link "GS:[DOMAIN_NAME]" at bounding box center [211, 104] width 37 height 5
click at [77, 5] on span "Product sets, AT" at bounding box center [84, 5] width 30 height 5
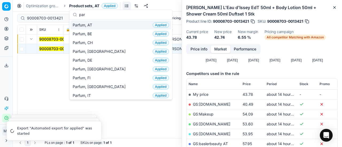
type input "par"
click at [85, 26] on span "Parfum, AT" at bounding box center [84, 24] width 22 height 5
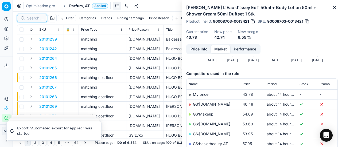
click at [36, 17] on input at bounding box center [35, 17] width 17 height 5
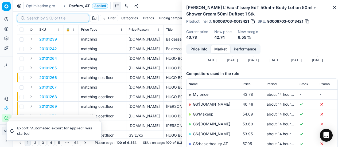
paste input "80058842-100"
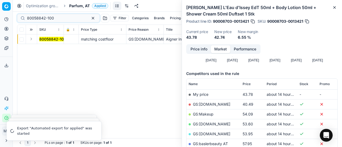
click at [31, 40] on button "Expand" at bounding box center [31, 39] width 6 height 6
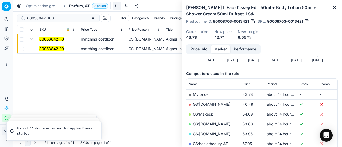
drag, startPoint x: 47, startPoint y: 46, endPoint x: 164, endPoint y: 51, distance: 117.0
click at [48, 46] on mark "80058842-100" at bounding box center [52, 48] width 27 height 5
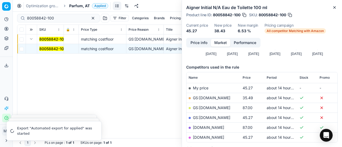
click at [190, 42] on button "Price info" at bounding box center [199, 43] width 24 height 8
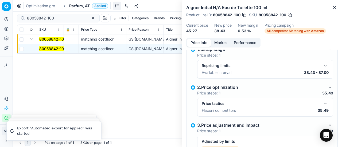
click at [322, 103] on button "button" at bounding box center [325, 103] width 6 height 6
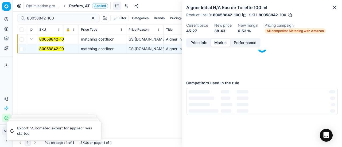
click at [218, 44] on button "Market" at bounding box center [220, 43] width 19 height 8
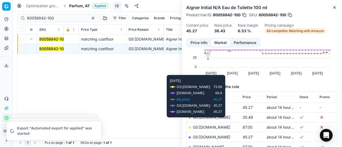
scroll to position [53, 0]
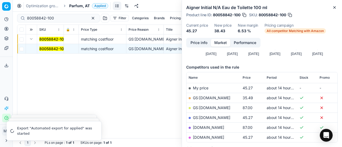
click at [208, 96] on link "GS:[DOMAIN_NAME]" at bounding box center [211, 98] width 37 height 5
drag, startPoint x: 60, startPoint y: 18, endPoint x: 0, endPoint y: 26, distance: 60.1
click at [0, 26] on div "Pricing platform Analytics Pricing Product portfolio Templates Export service 1…" at bounding box center [171, 73] width 342 height 147
paste input "40462-5"
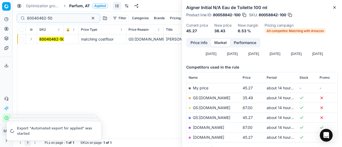
click at [32, 40] on button "Expand" at bounding box center [31, 39] width 6 height 6
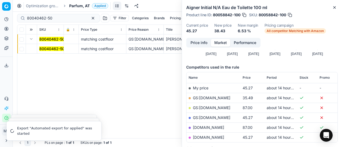
click at [46, 50] on mark "80040462-50" at bounding box center [51, 48] width 25 height 5
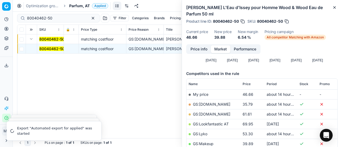
click at [198, 49] on button "Price info" at bounding box center [199, 49] width 24 height 8
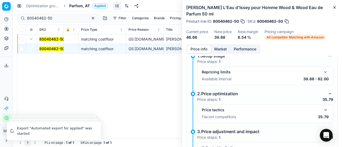
click at [322, 108] on button "button" at bounding box center [325, 110] width 6 height 6
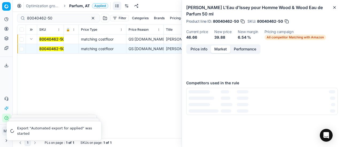
click at [217, 48] on button "Market" at bounding box center [220, 49] width 19 height 8
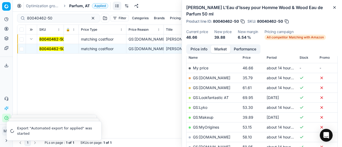
scroll to position [80, 0]
click at [213, 77] on link "GS:[DOMAIN_NAME]" at bounding box center [211, 77] width 37 height 5
drag, startPoint x: 66, startPoint y: 19, endPoint x: 0, endPoint y: 0, distance: 69.0
click at [0, 0] on div "Pricing platform Analytics Pricing Product portfolio Templates Export service 1…" at bounding box center [171, 73] width 342 height 147
paste input "90007275-0011047"
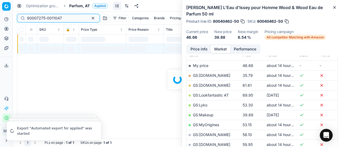
scroll to position [80, 0]
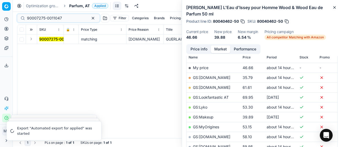
click at [33, 39] on button "Expand" at bounding box center [31, 39] width 6 height 6
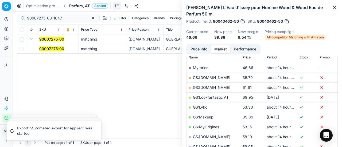
click at [49, 48] on mark "90007275-0011047" at bounding box center [56, 48] width 35 height 5
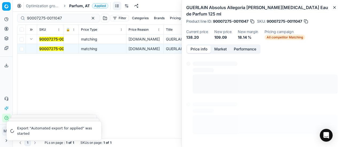
click at [198, 45] on button "Price info" at bounding box center [199, 49] width 24 height 8
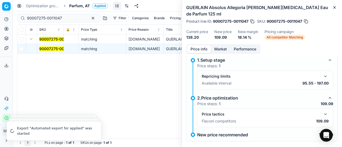
click at [322, 111] on button "button" at bounding box center [325, 114] width 6 height 6
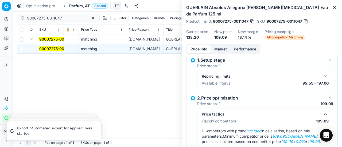
click at [219, 45] on button "Market" at bounding box center [220, 49] width 19 height 8
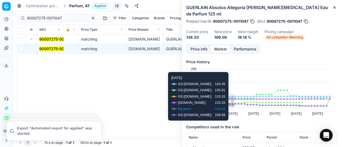
scroll to position [80, 0]
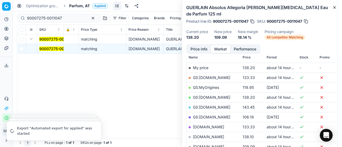
click at [221, 144] on link "[DOMAIN_NAME]" at bounding box center [208, 146] width 31 height 5
drag, startPoint x: 65, startPoint y: 15, endPoint x: 0, endPoint y: 18, distance: 65.4
click at [0, 18] on div "Pricing platform Analytics Pricing Product portfolio Templates Export service 1…" at bounding box center [171, 73] width 342 height 147
paste input "80070873-50"
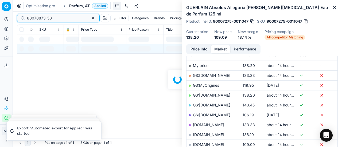
scroll to position [80, 0]
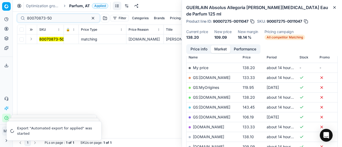
click at [33, 40] on button "Expand" at bounding box center [31, 39] width 6 height 6
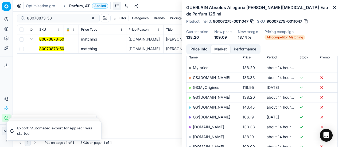
click at [58, 52] on td "80070873-50" at bounding box center [50, 49] width 27 height 10
click at [58, 49] on mark "80070873-50" at bounding box center [51, 48] width 25 height 5
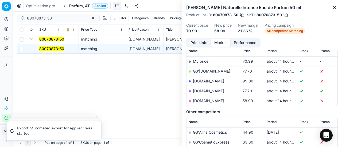
click at [202, 42] on button "Price info" at bounding box center [199, 43] width 24 height 8
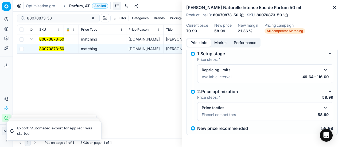
click at [324, 109] on button "button" at bounding box center [325, 108] width 6 height 6
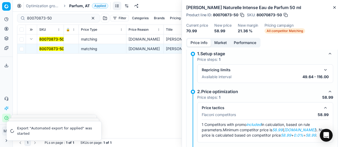
click at [218, 45] on button "Market" at bounding box center [220, 43] width 19 height 8
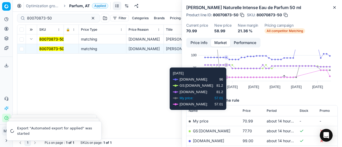
scroll to position [53, 0]
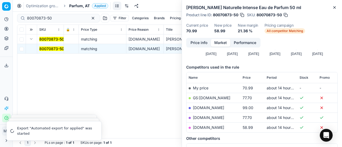
click at [217, 128] on link "[DOMAIN_NAME]" at bounding box center [208, 127] width 31 height 5
drag, startPoint x: 58, startPoint y: 20, endPoint x: 0, endPoint y: 24, distance: 58.1
click at [0, 24] on div "Pricing platform Analytics Pricing Product portfolio Templates Export service 1…" at bounding box center [171, 73] width 342 height 147
paste input "90013036-0020626"
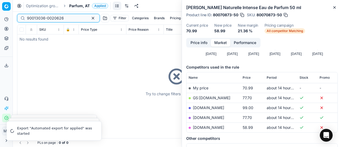
type input "90013036-0020626"
click at [73, 5] on span "Parfum, AT" at bounding box center [79, 5] width 21 height 5
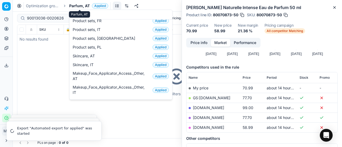
scroll to position [9, 0]
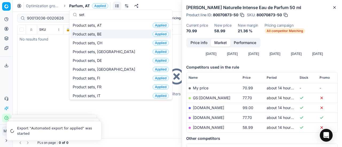
type input "set"
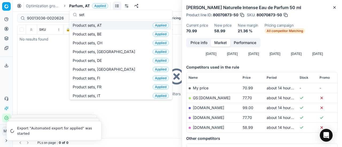
click at [109, 23] on div "Product sets, AT Applied" at bounding box center [120, 25] width 100 height 9
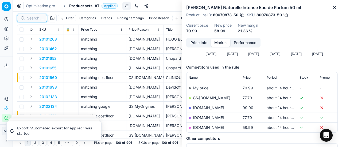
click at [34, 19] on input at bounding box center [35, 17] width 17 height 5
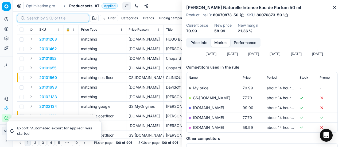
paste input "90013036-0020626"
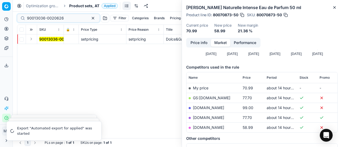
click at [31, 40] on button "Expand" at bounding box center [31, 39] width 6 height 6
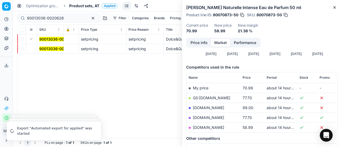
click at [53, 48] on mark "90013036-0020626" at bounding box center [57, 48] width 37 height 5
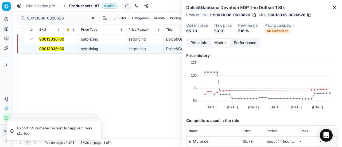
click at [196, 43] on button "Price info" at bounding box center [199, 43] width 24 height 8
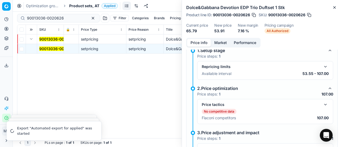
scroll to position [57, 0]
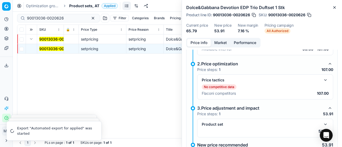
click at [322, 122] on button "button" at bounding box center [325, 124] width 6 height 6
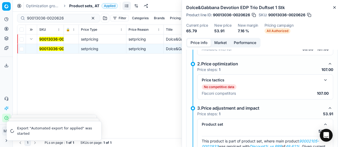
click at [221, 41] on button "Market" at bounding box center [220, 43] width 19 height 8
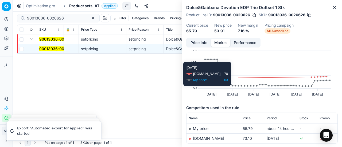
scroll to position [41, 0]
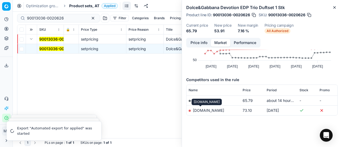
click at [205, 111] on link "[DOMAIN_NAME]" at bounding box center [208, 110] width 31 height 5
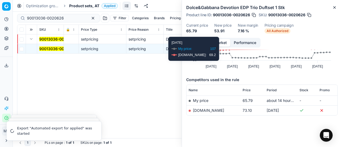
click at [204, 44] on button "Price info" at bounding box center [199, 43] width 24 height 8
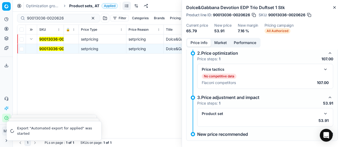
scroll to position [73, 0]
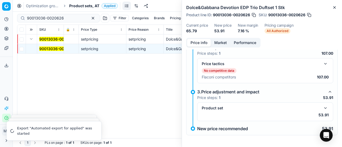
click at [322, 108] on button "button" at bounding box center [325, 108] width 6 height 6
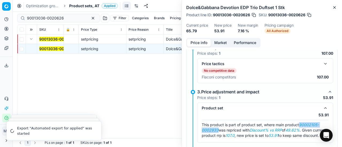
drag, startPoint x: 301, startPoint y: 124, endPoint x: 218, endPoint y: 127, distance: 82.8
click at [218, 127] on div "This product is part of product set, where main product 90002105-0002933 was re…" at bounding box center [265, 130] width 127 height 16
copy em "90002105-0002933"
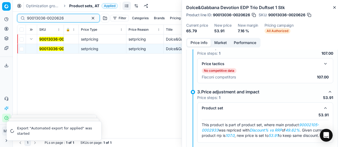
drag, startPoint x: 75, startPoint y: 19, endPoint x: 3, endPoint y: 15, distance: 72.2
click at [0, 18] on div "Pricing platform Analytics Pricing Product portfolio Templates Export service 1…" at bounding box center [171, 73] width 342 height 147
paste input "02105-0002933"
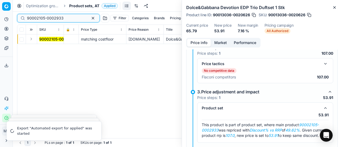
type input "90002105-0002933"
click at [32, 37] on button "Expand" at bounding box center [31, 39] width 6 height 6
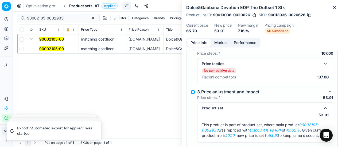
click at [47, 48] on mark "90002105-0002933" at bounding box center [57, 48] width 37 height 5
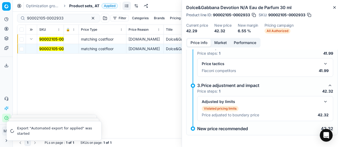
click at [322, 102] on button "button" at bounding box center [325, 102] width 6 height 6
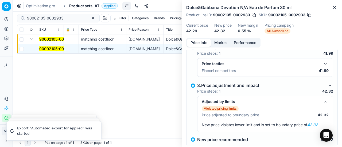
click at [322, 60] on div "Price tactics Flaconi competitors 41.99" at bounding box center [265, 67] width 136 height 19
click at [322, 63] on button "button" at bounding box center [325, 64] width 6 height 6
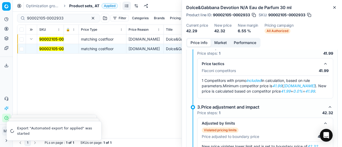
click at [221, 41] on button "Market" at bounding box center [220, 43] width 19 height 8
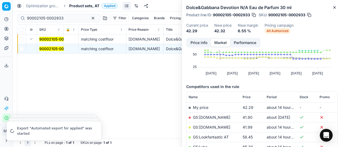
scroll to position [53, 0]
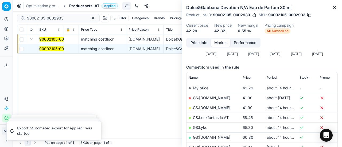
click at [208, 105] on link "GS:Douglas.at" at bounding box center [211, 107] width 37 height 5
click at [78, 3] on span "Product sets, AT" at bounding box center [84, 5] width 30 height 5
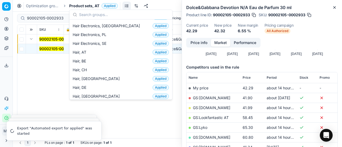
scroll to position [107, 0]
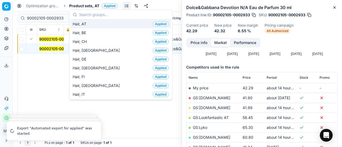
click at [93, 23] on div "Hair, AT Applied" at bounding box center [120, 23] width 100 height 9
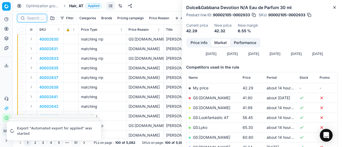
click at [36, 17] on input at bounding box center [35, 17] width 17 height 5
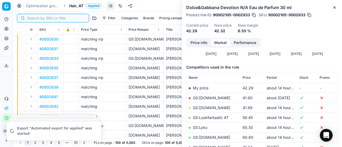
paste input "90009555-0014603"
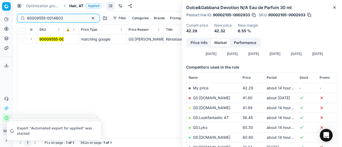
type input "90009555-0014603"
click at [32, 39] on button "Expand" at bounding box center [31, 39] width 6 height 6
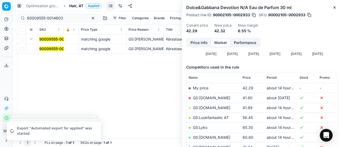
click at [55, 49] on mark "90009555-0014603" at bounding box center [57, 48] width 36 height 5
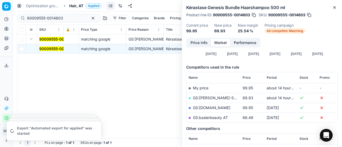
click at [199, 44] on button "Price info" at bounding box center [199, 43] width 24 height 8
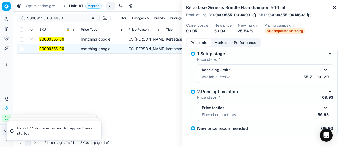
click at [323, 108] on button "button" at bounding box center [325, 108] width 6 height 6
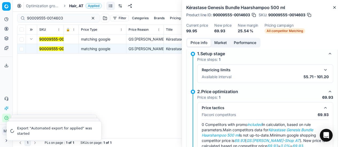
click at [220, 43] on button "Market" at bounding box center [220, 43] width 19 height 8
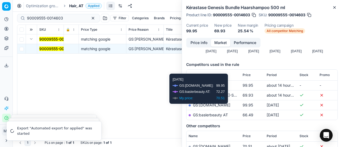
scroll to position [80, 0]
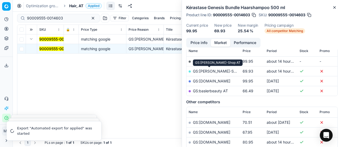
click at [214, 70] on link "GS:Hagel-Shop AT" at bounding box center [219, 71] width 53 height 5
click at [74, 5] on span "Hair, AT" at bounding box center [76, 5] width 14 height 5
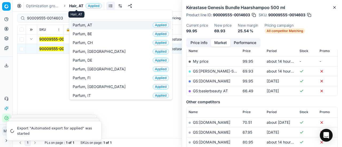
type input "par"
click at [85, 25] on span "Parfum, AT" at bounding box center [84, 24] width 22 height 5
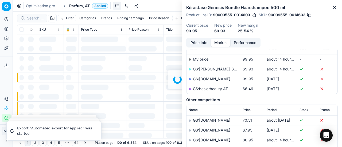
scroll to position [80, 0]
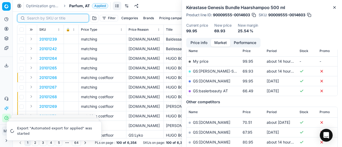
click at [37, 18] on input at bounding box center [56, 17] width 58 height 5
paste input "80040547-50"
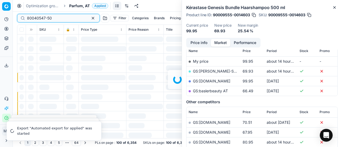
scroll to position [80, 0]
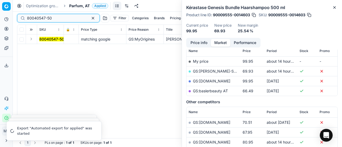
type input "80040547-50"
click at [31, 40] on button "Expand" at bounding box center [31, 39] width 6 height 6
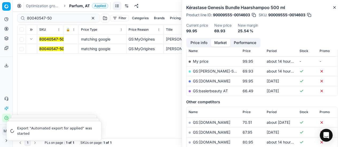
click at [45, 48] on mark "80040547-50" at bounding box center [51, 48] width 25 height 5
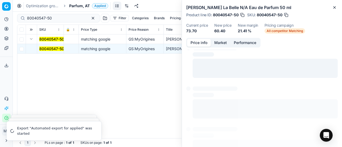
click at [195, 42] on button "Price info" at bounding box center [199, 43] width 24 height 8
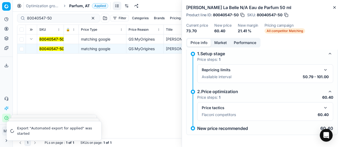
click at [322, 108] on button "button" at bounding box center [325, 108] width 6 height 6
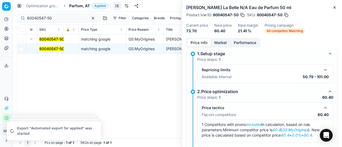
click at [322, 69] on button "button" at bounding box center [325, 70] width 6 height 6
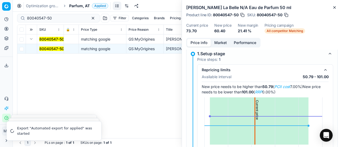
click at [322, 72] on button "button" at bounding box center [325, 70] width 6 height 6
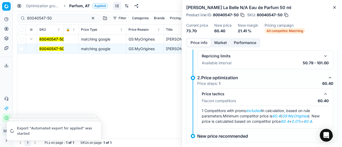
scroll to position [25, 0]
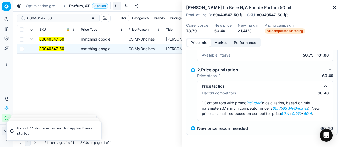
click at [217, 47] on div "Price info Market Performance" at bounding box center [223, 43] width 74 height 10
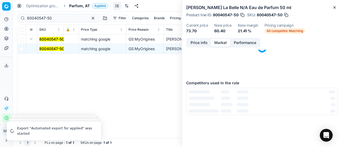
click at [217, 45] on button "Market" at bounding box center [220, 43] width 19 height 8
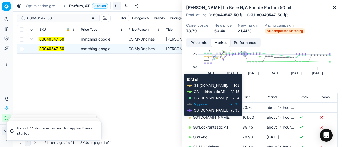
scroll to position [53, 0]
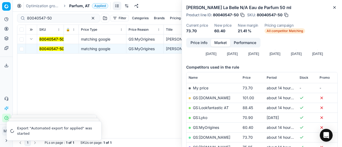
click at [212, 127] on link "GS:MyOrigines" at bounding box center [206, 127] width 26 height 5
click at [74, 5] on span "Parfum, AT" at bounding box center [79, 5] width 21 height 5
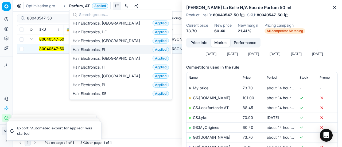
scroll to position [80, 0]
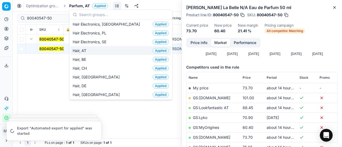
click at [93, 51] on div "Hair, AT Applied" at bounding box center [120, 50] width 100 height 9
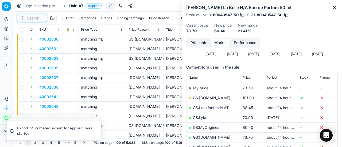
click at [34, 19] on input at bounding box center [35, 17] width 17 height 5
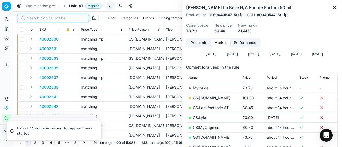
paste input "80053216-1000"
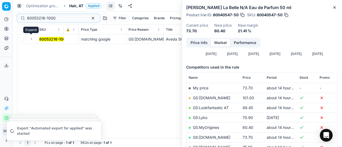
click at [34, 39] on button "Expand" at bounding box center [31, 39] width 6 height 6
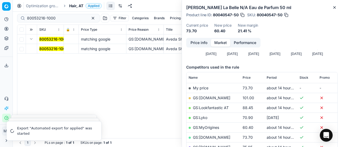
click at [43, 45] on td "80053216-1000" at bounding box center [50, 49] width 27 height 10
click at [47, 47] on mark "80053216-1000" at bounding box center [53, 48] width 29 height 5
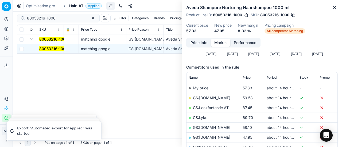
click at [189, 42] on button "Price info" at bounding box center [199, 43] width 24 height 8
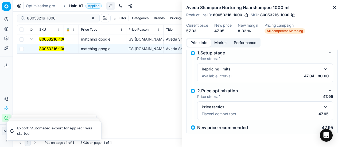
scroll to position [4, 0]
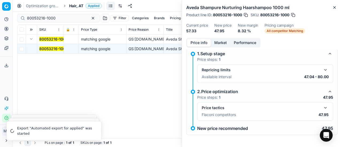
click at [322, 107] on button "button" at bounding box center [325, 108] width 6 height 6
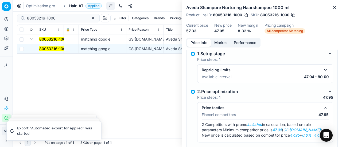
click at [219, 43] on button "Market" at bounding box center [220, 43] width 19 height 8
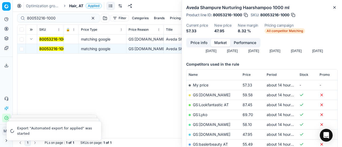
scroll to position [107, 0]
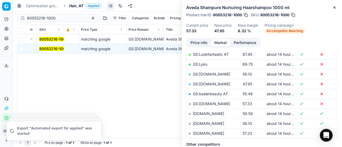
click at [212, 82] on link "GS:Zalando.at" at bounding box center [211, 84] width 37 height 5
drag, startPoint x: 60, startPoint y: 17, endPoint x: 0, endPoint y: 0, distance: 62.6
click at [0, 0] on div "Pricing platform Analytics Pricing Product portfolio Templates Export service 1…" at bounding box center [171, 73] width 342 height 147
paste input "63086-25"
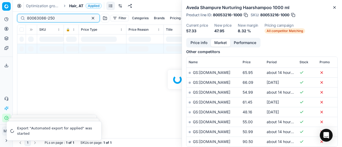
scroll to position [107, 0]
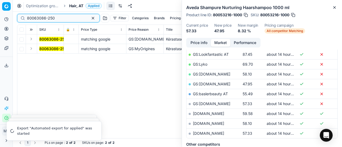
type input "80063086-250"
click at [30, 40] on button "Expand" at bounding box center [31, 39] width 6 height 6
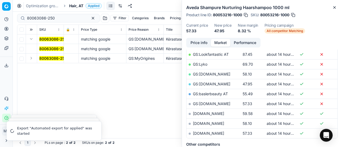
drag, startPoint x: 47, startPoint y: 48, endPoint x: 125, endPoint y: 46, distance: 78.2
click at [48, 48] on mark "80063086-250" at bounding box center [53, 48] width 28 height 5
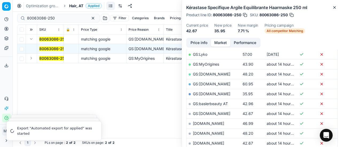
click at [192, 43] on button "Price info" at bounding box center [199, 43] width 24 height 8
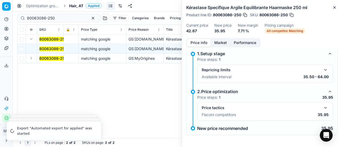
click at [322, 108] on button "button" at bounding box center [325, 108] width 6 height 6
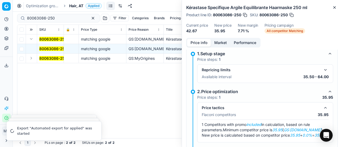
click at [217, 41] on button "Market" at bounding box center [220, 43] width 19 height 8
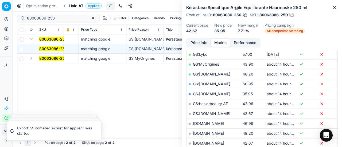
scroll to position [133, 0]
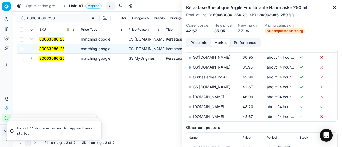
click at [209, 66] on link "GS:Zalando.at" at bounding box center [211, 67] width 37 height 5
